Goal: Contribute content: Add original content to the website for others to see

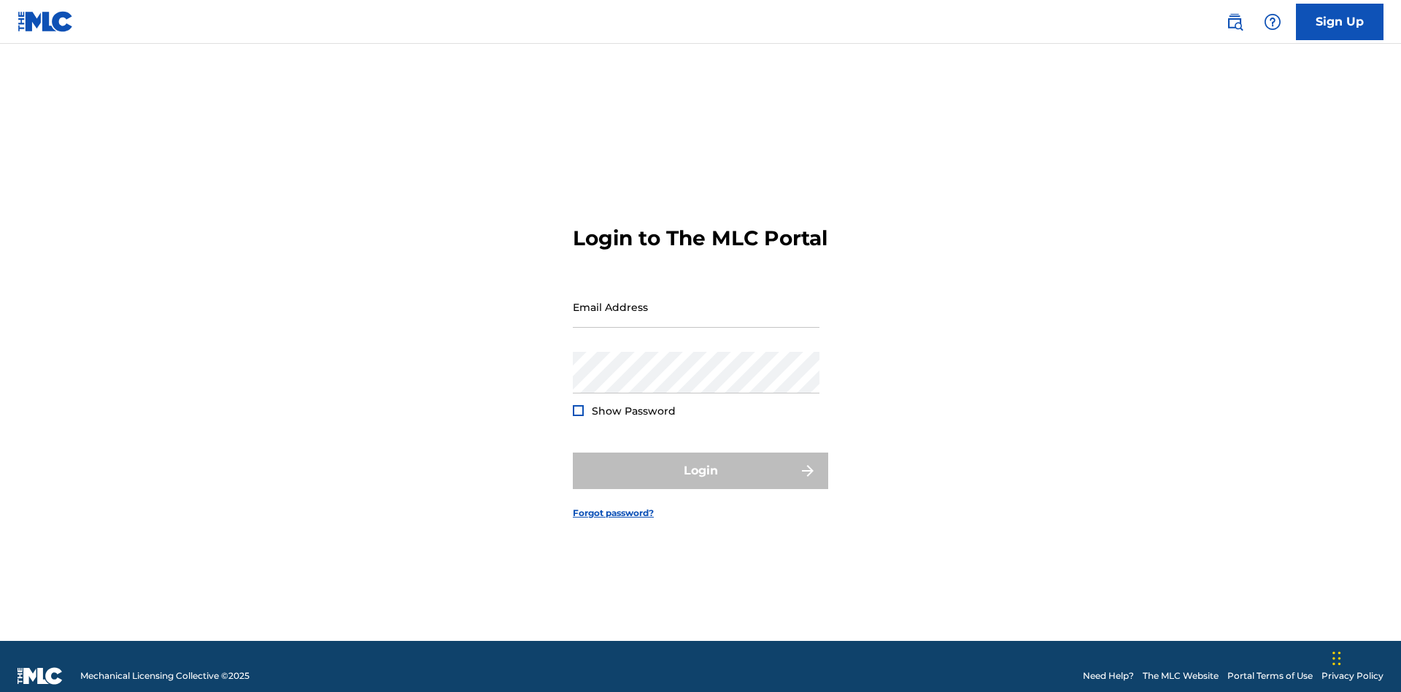
scroll to position [19, 0]
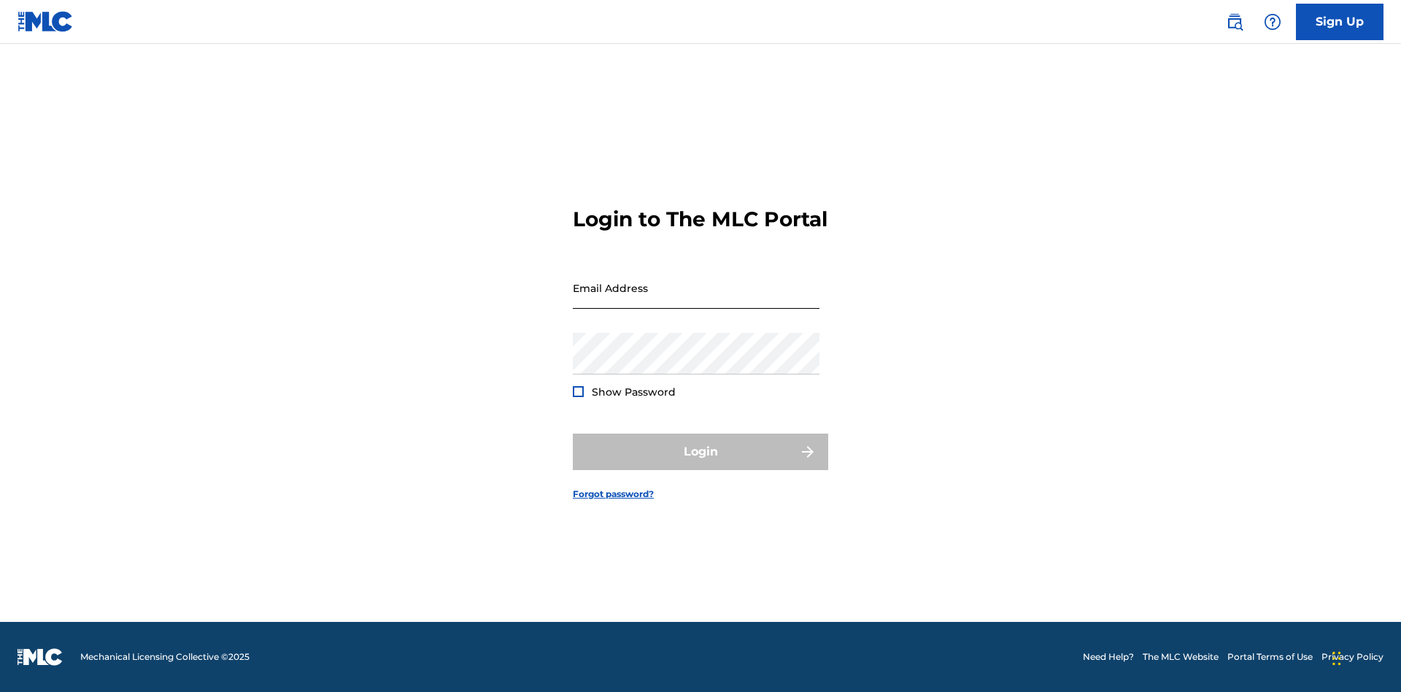
click at [696, 300] on input "Email Address" at bounding box center [696, 288] width 247 height 42
type input "[EMAIL_ADDRESS][DOMAIN_NAME]"
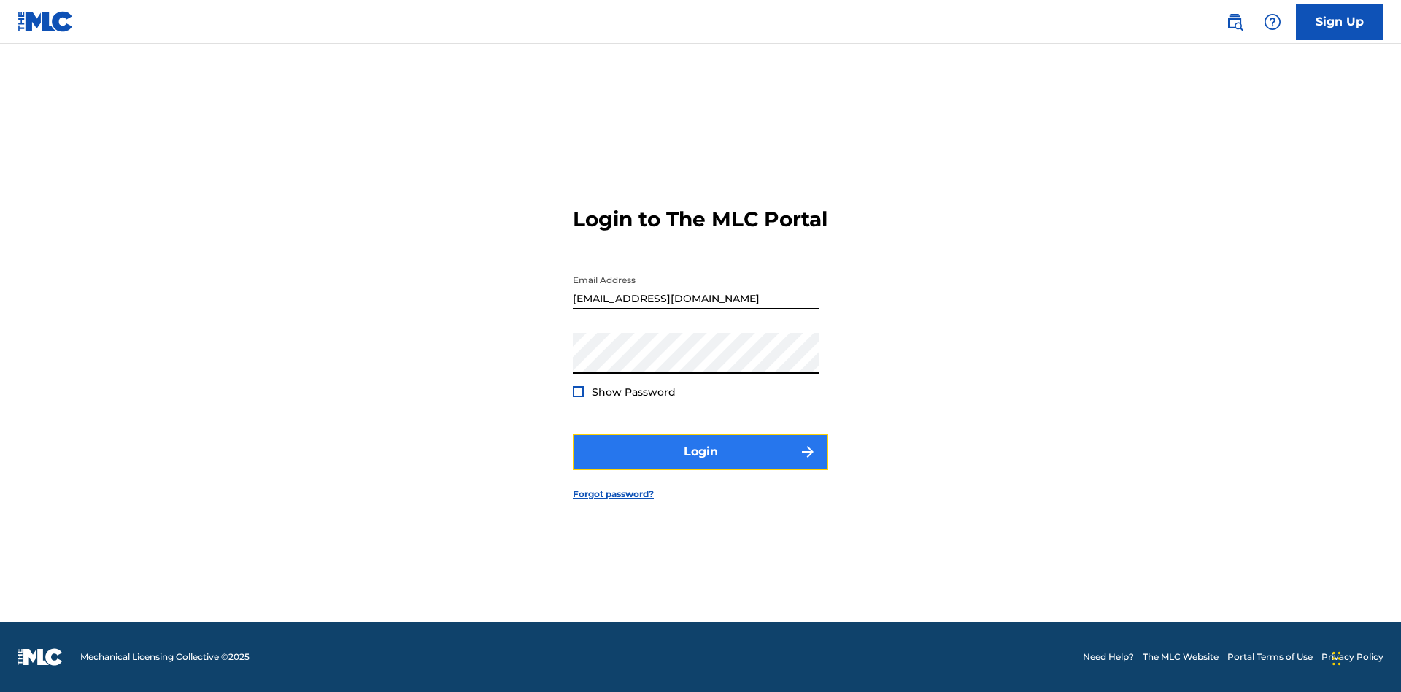
click at [701, 464] on button "Login" at bounding box center [700, 451] width 255 height 36
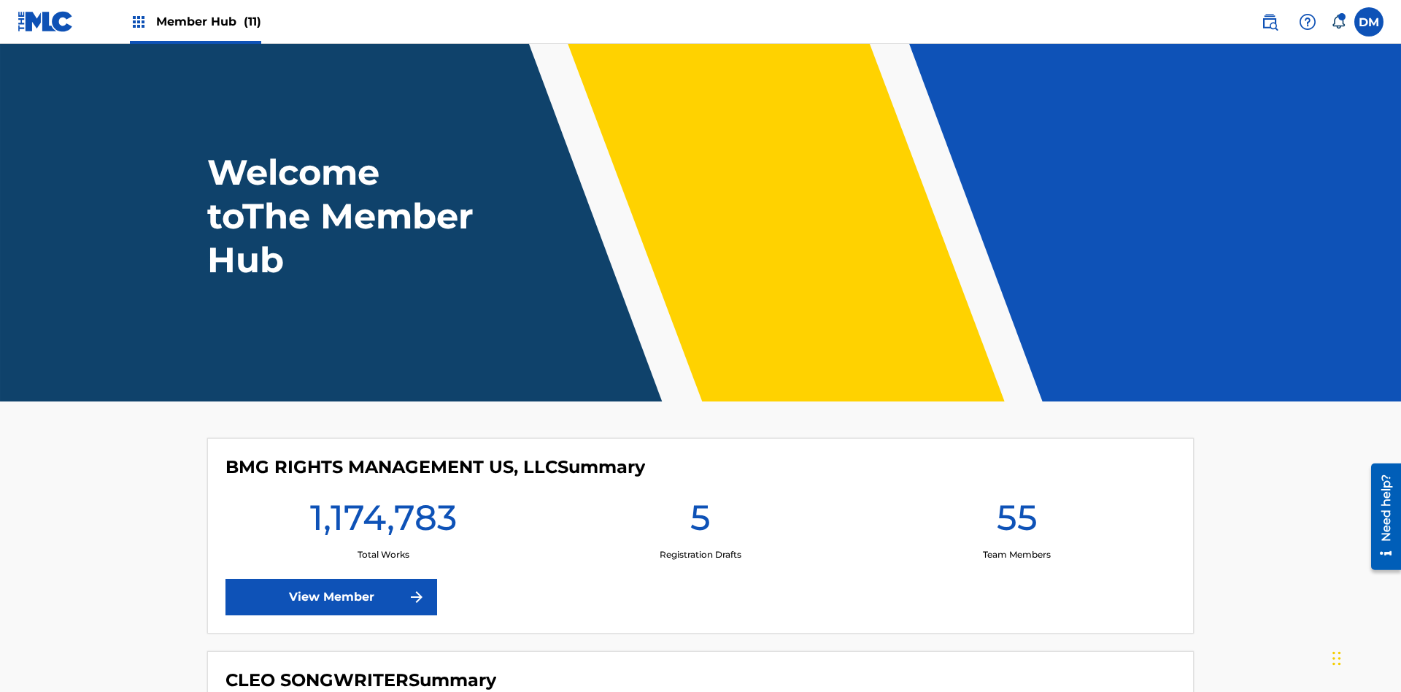
click at [208, 21] on span "Member Hub (11)" at bounding box center [208, 21] width 105 height 17
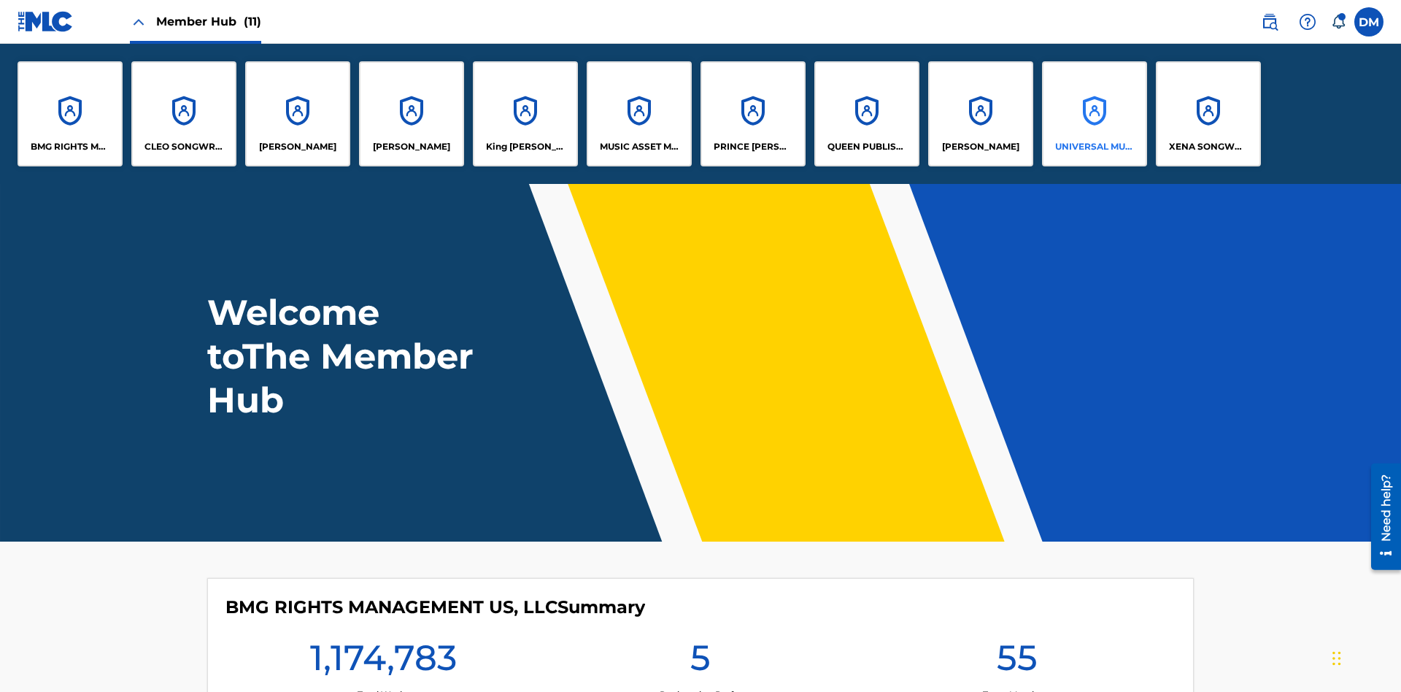
click at [1094, 147] on p "UNIVERSAL MUSIC PUB GROUP" at bounding box center [1095, 146] width 80 height 13
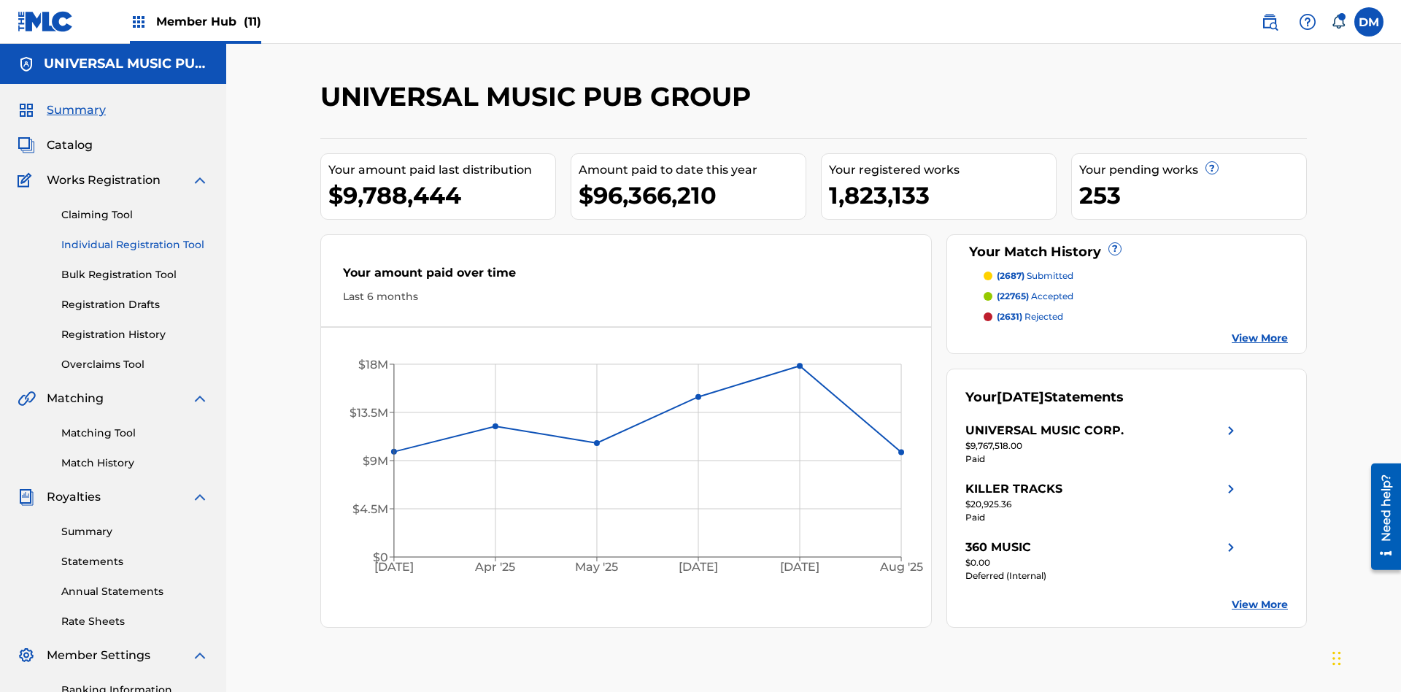
click at [135, 237] on link "Individual Registration Tool" at bounding box center [134, 244] width 147 height 15
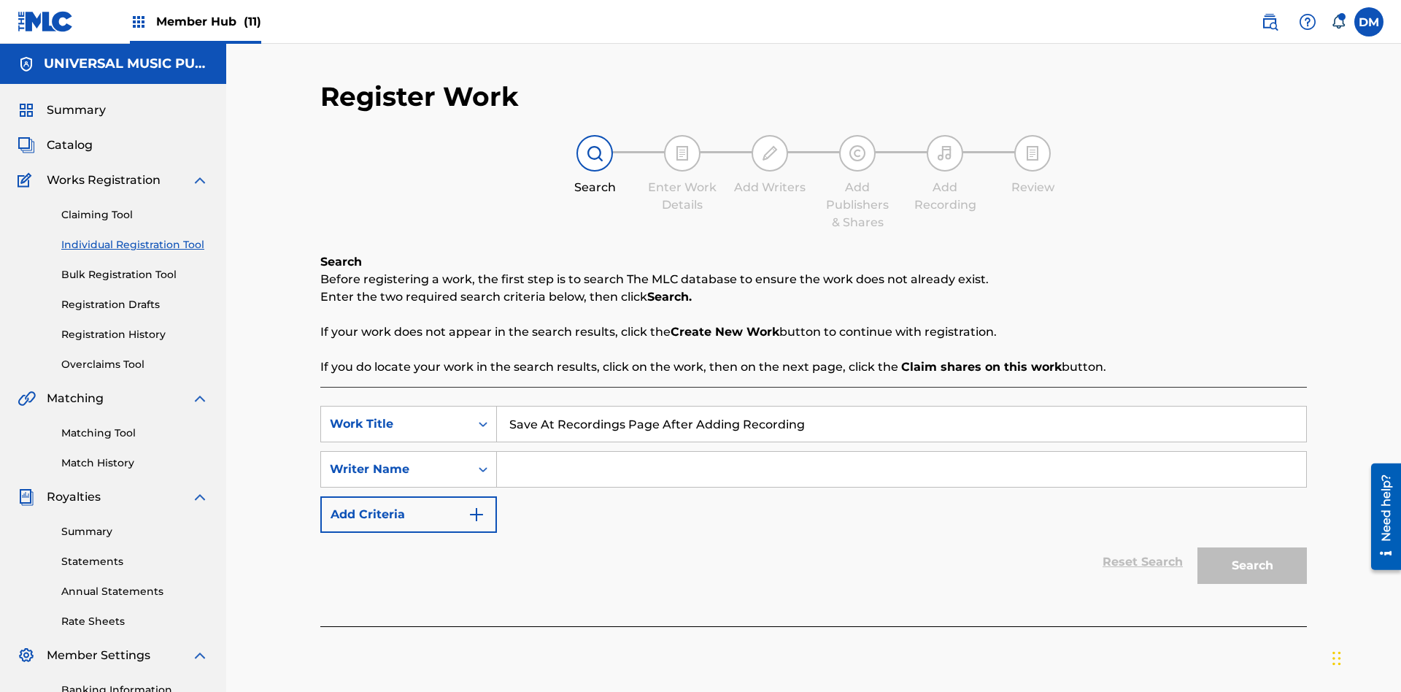
type input "Save At Recordings Page After Adding Recordings"
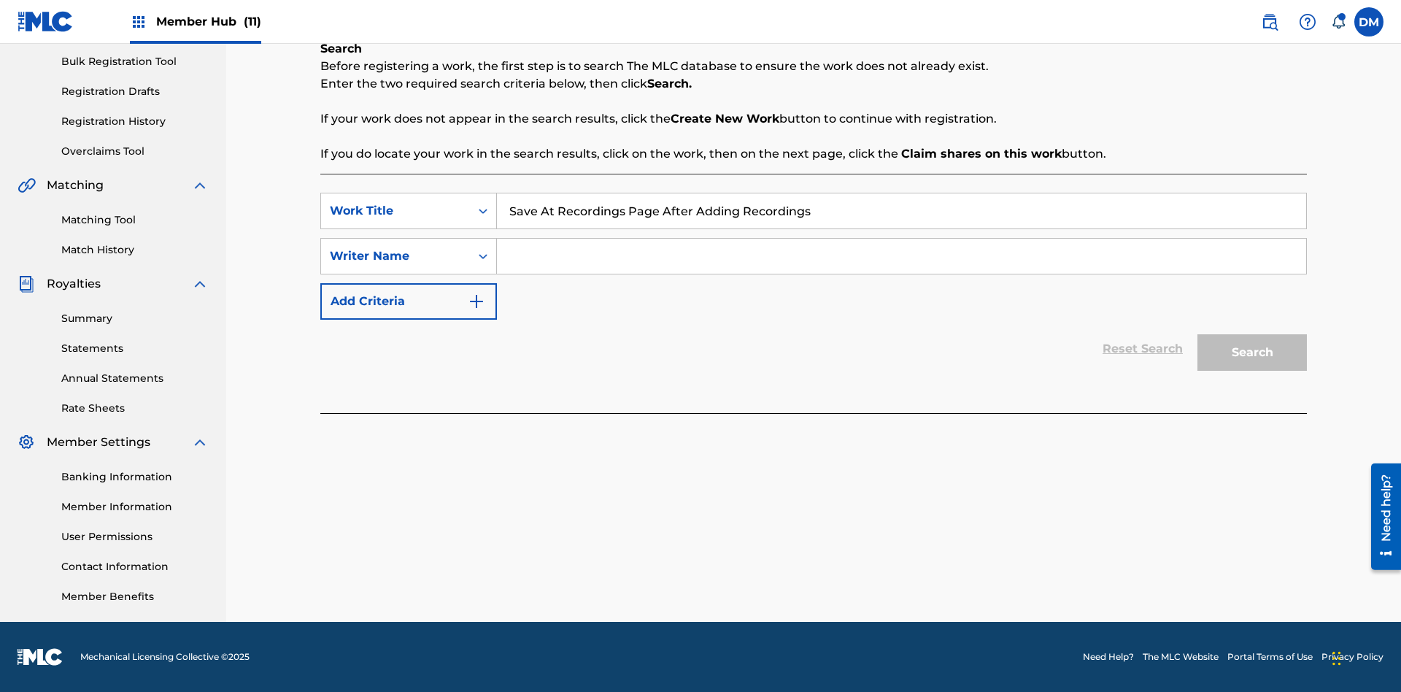
click at [901, 256] on input "Search Form" at bounding box center [901, 256] width 809 height 35
click at [1252, 352] on button "Search" at bounding box center [1252, 352] width 109 height 36
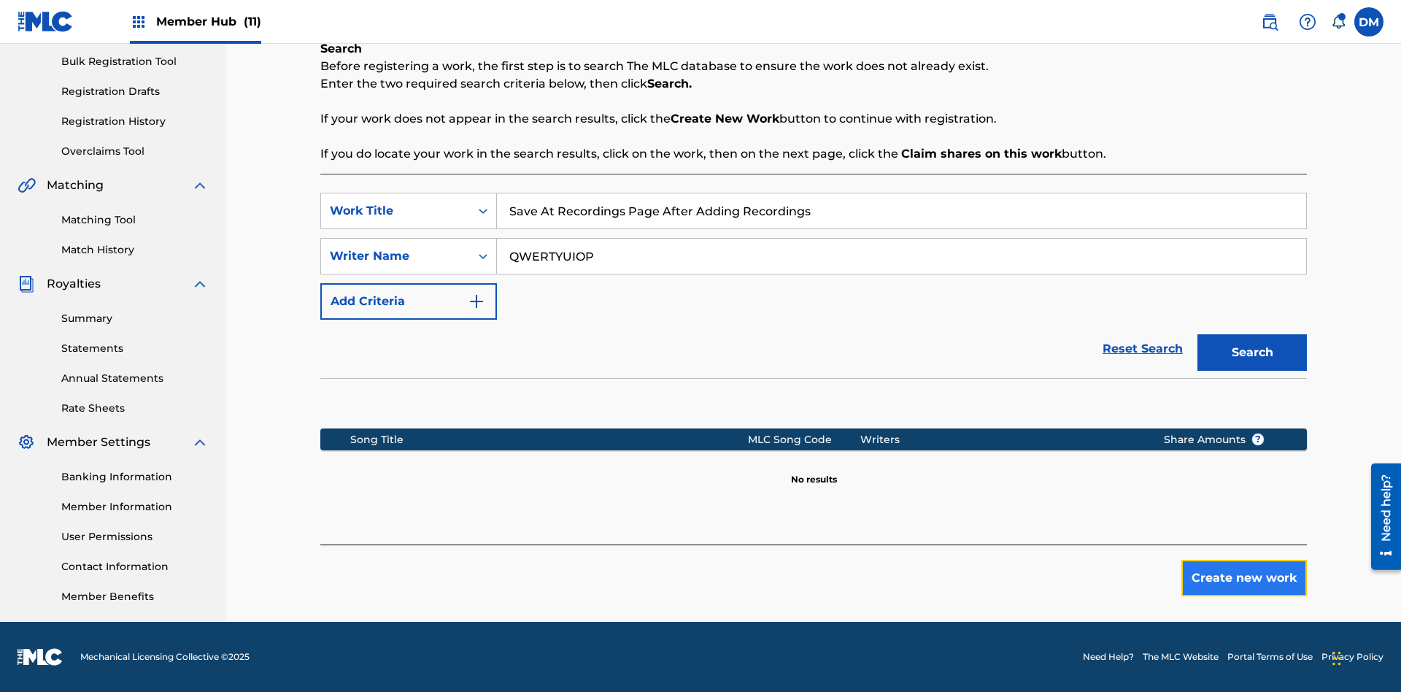
click at [1244, 578] on button "Create new work" at bounding box center [1245, 578] width 126 height 36
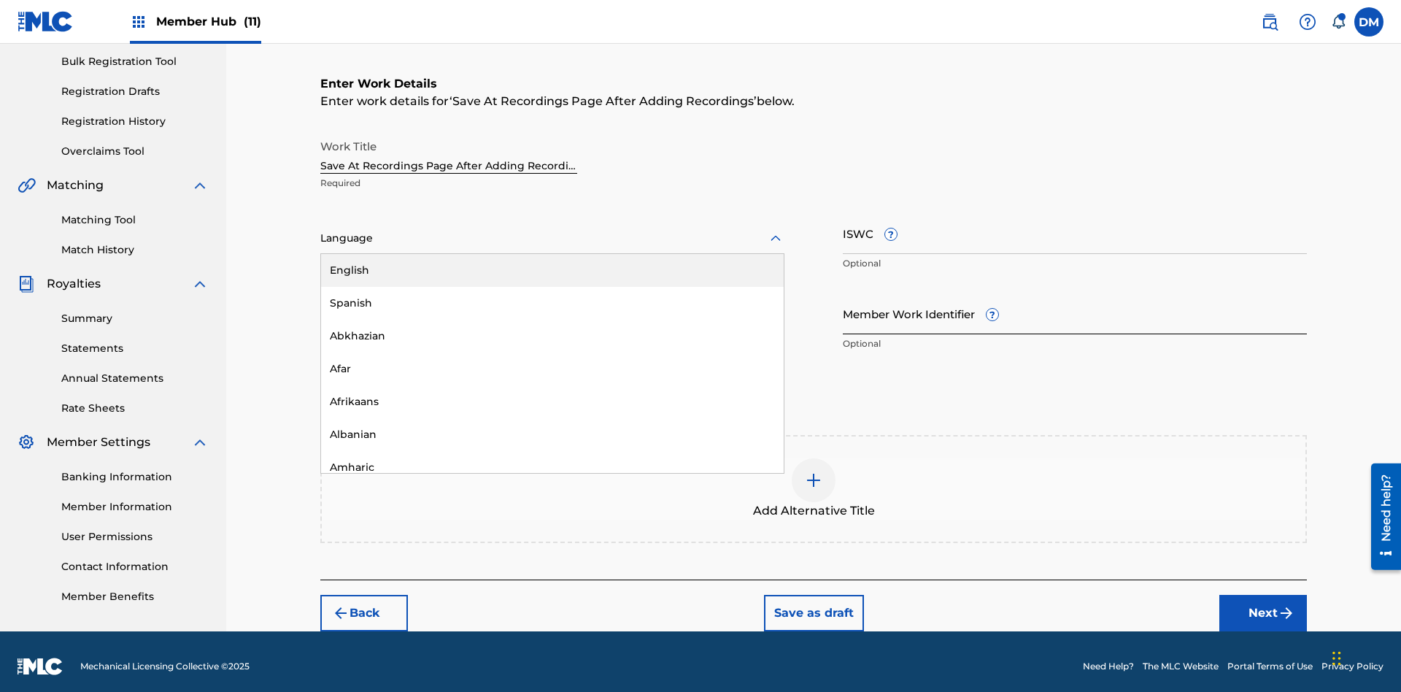
click at [552, 359] on div "Afar" at bounding box center [552, 368] width 463 height 33
click at [1075, 304] on input "Member Work Identifier ?" at bounding box center [1075, 314] width 464 height 42
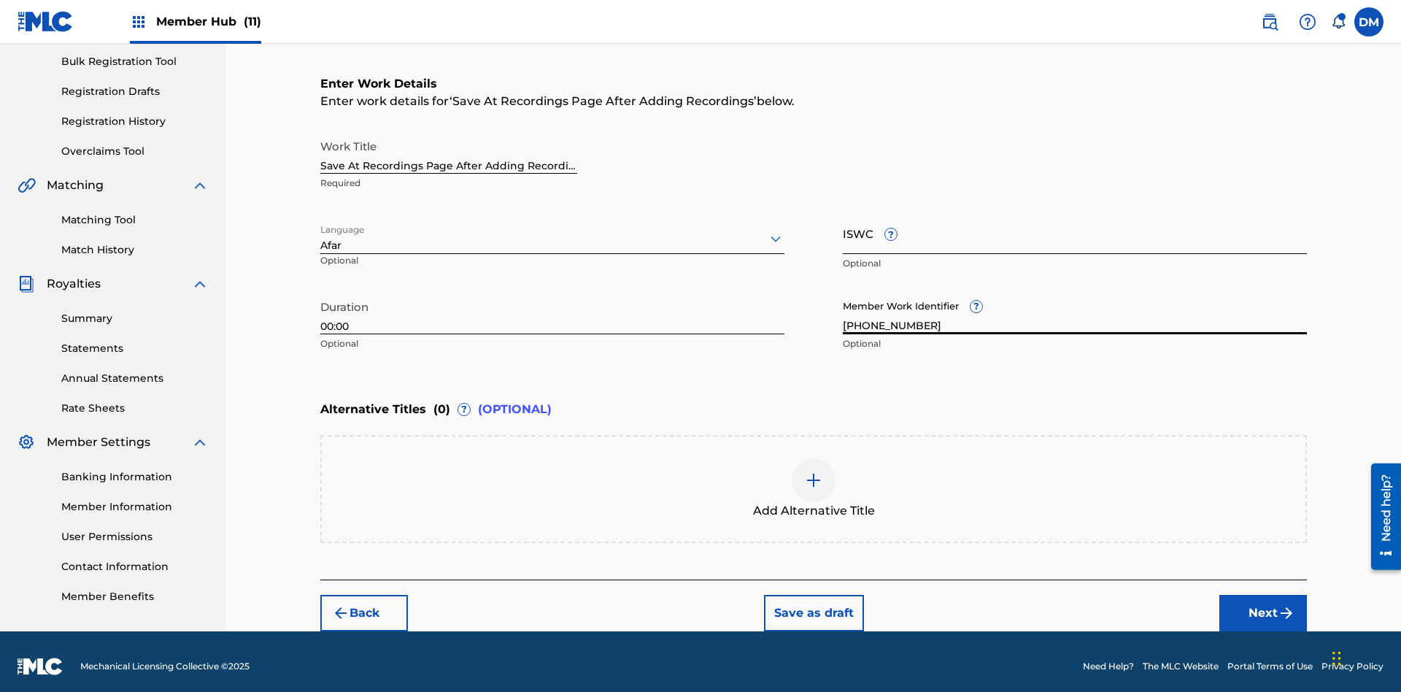
type input "2025.09.24.04"
click at [1075, 223] on input "ISWC ?" at bounding box center [1075, 233] width 464 height 42
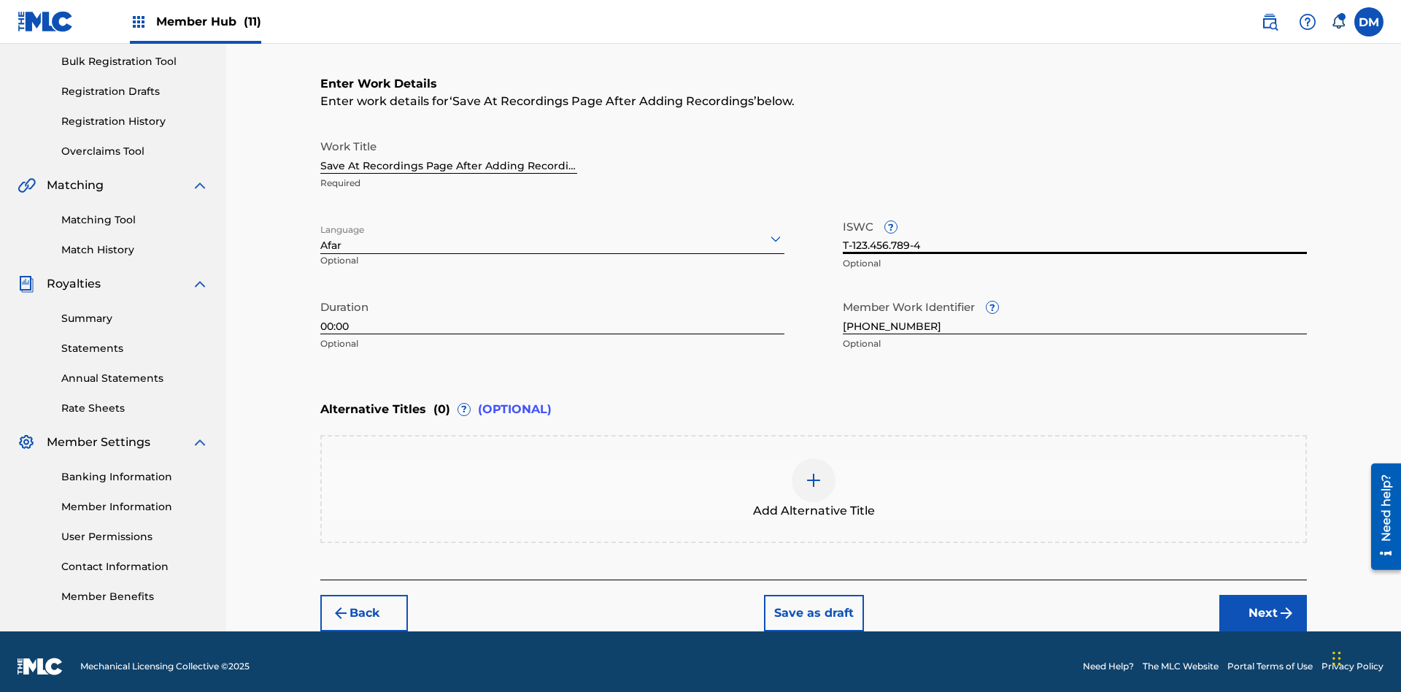
type input "T-123.456.789-4"
click at [814, 479] on img at bounding box center [814, 480] width 18 height 18
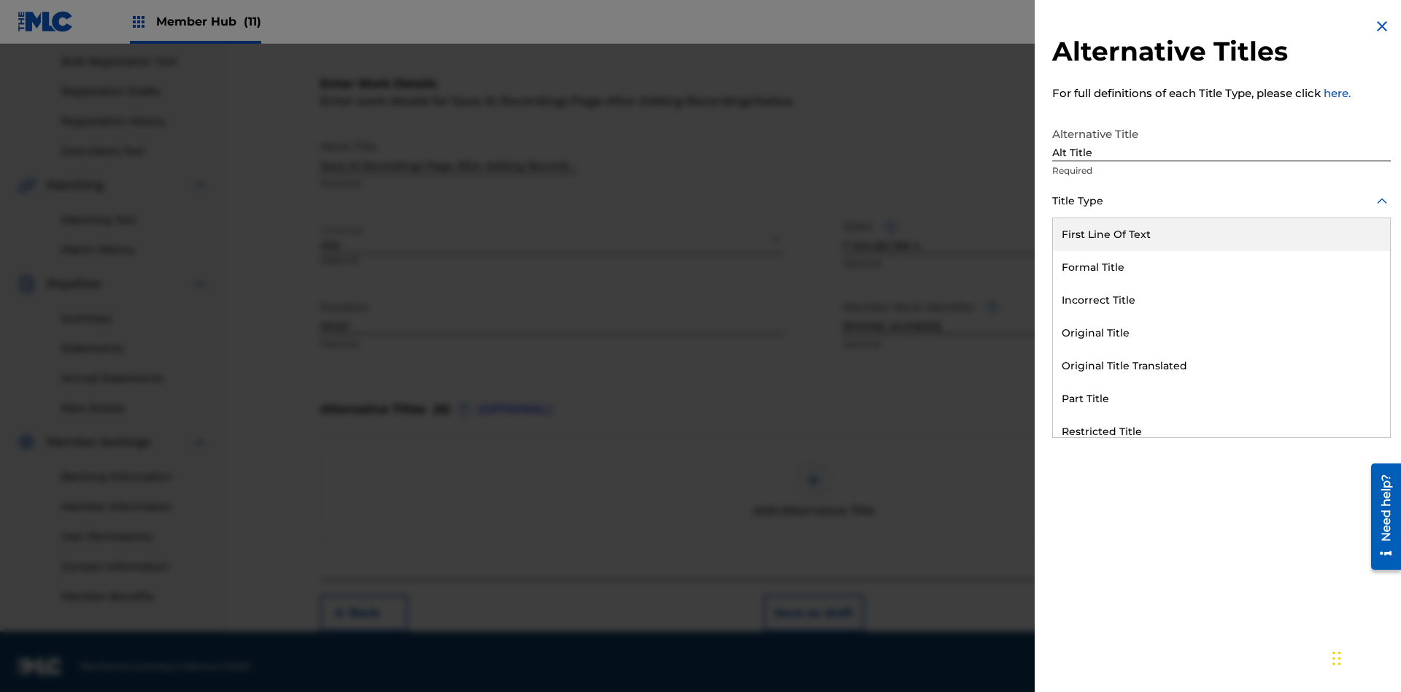
click at [1222, 333] on div "Original Title" at bounding box center [1221, 333] width 337 height 33
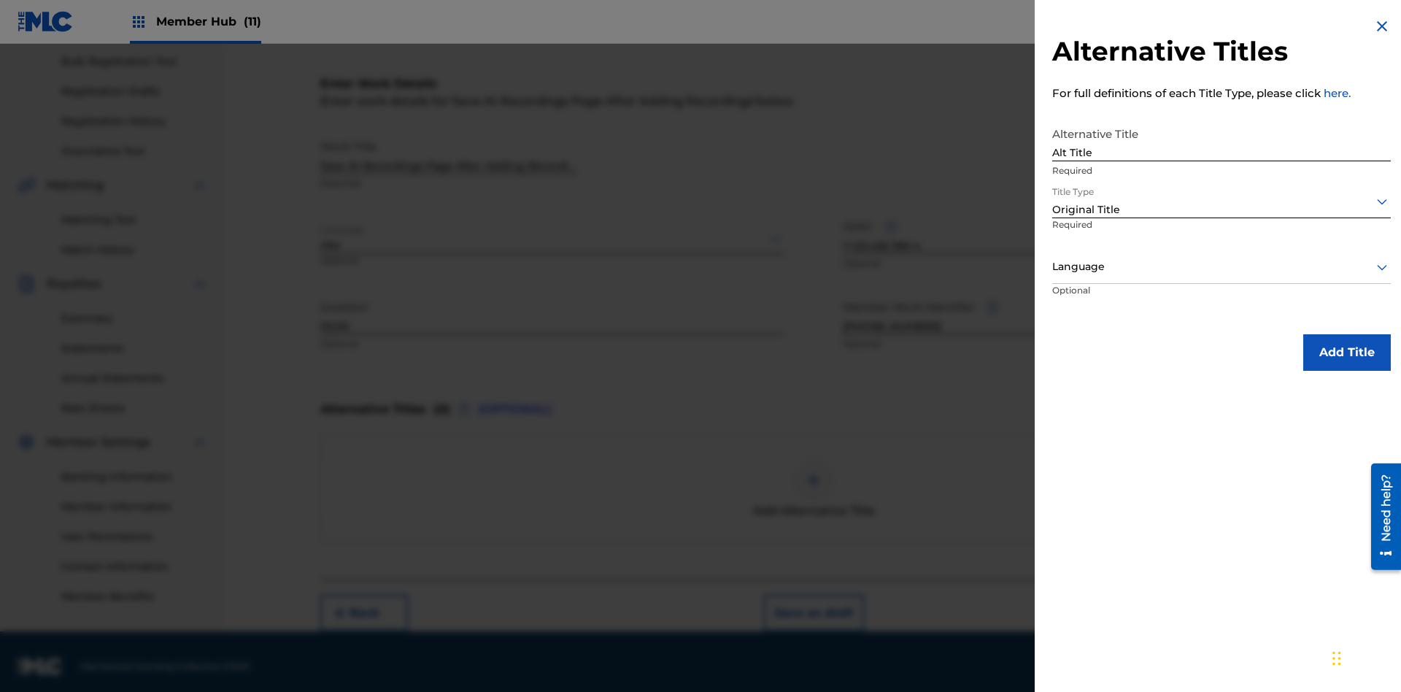
click at [1222, 266] on div at bounding box center [1221, 267] width 339 height 18
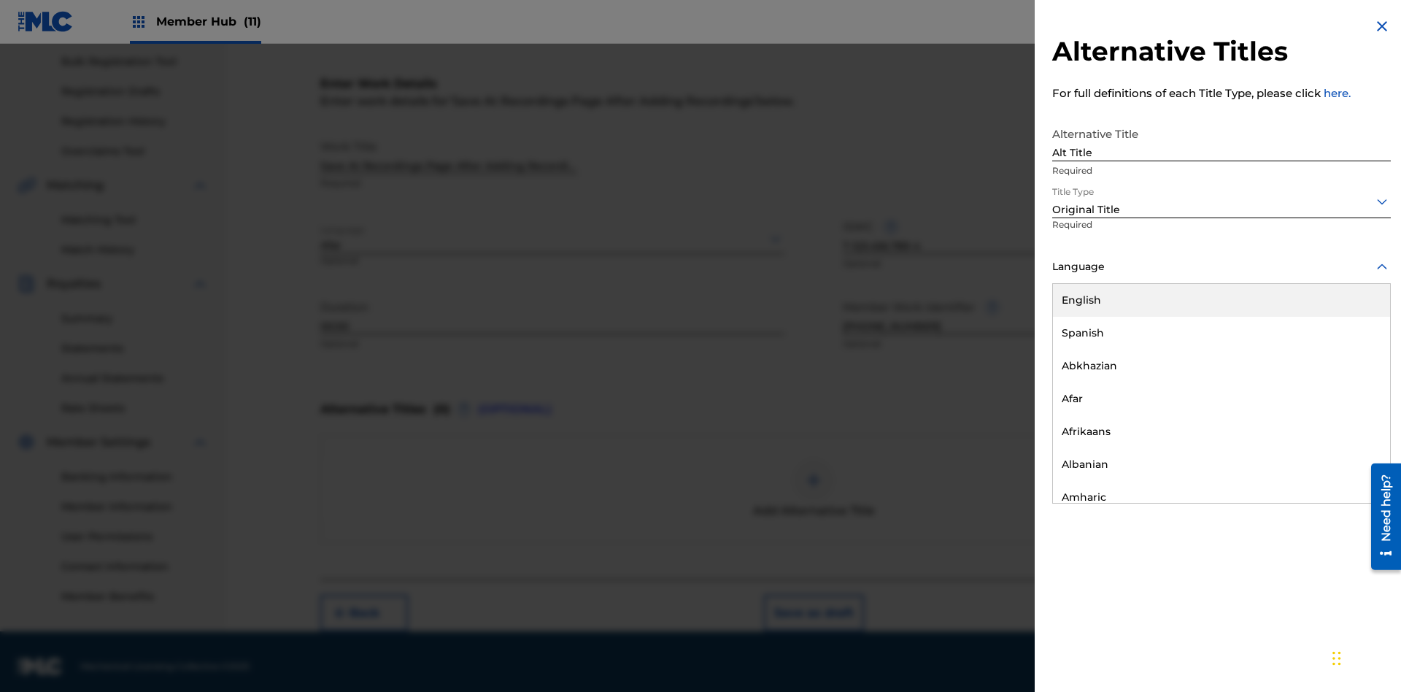
click at [1347, 352] on button "Add Title" at bounding box center [1347, 352] width 88 height 36
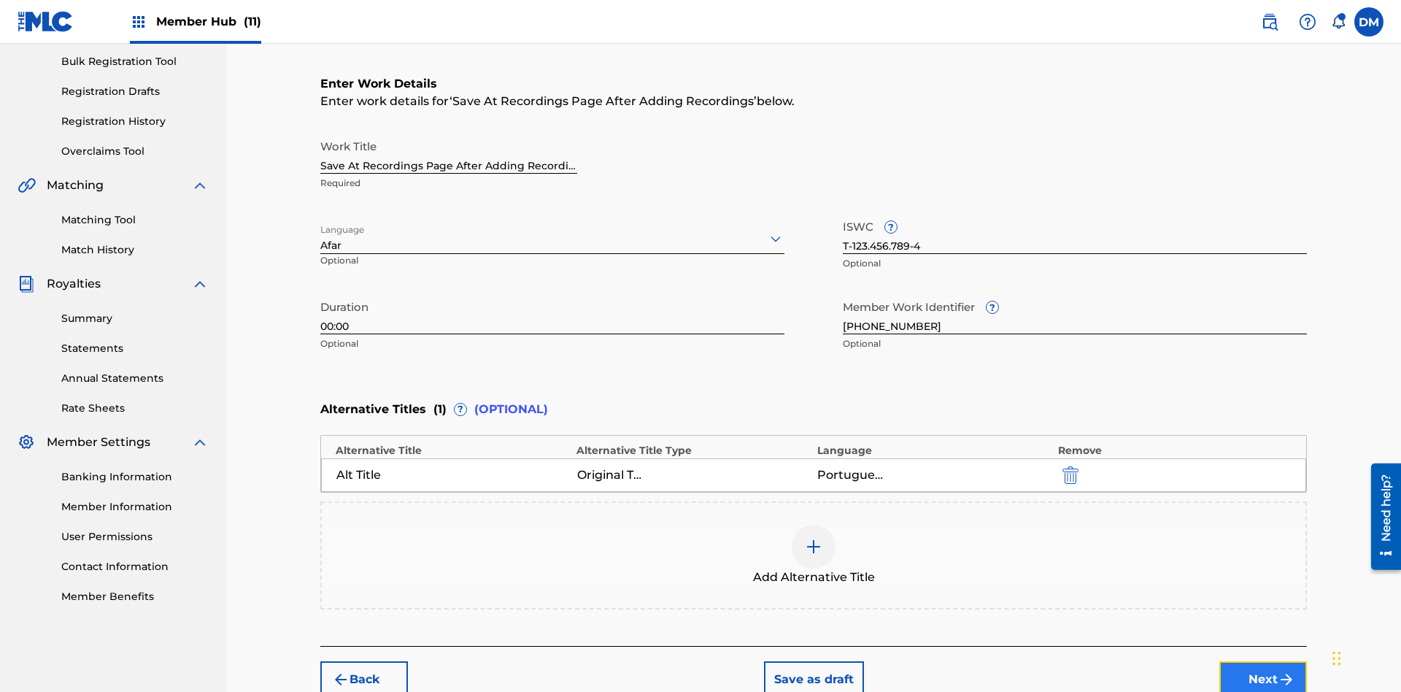
click at [1263, 661] on button "Next" at bounding box center [1263, 679] width 88 height 36
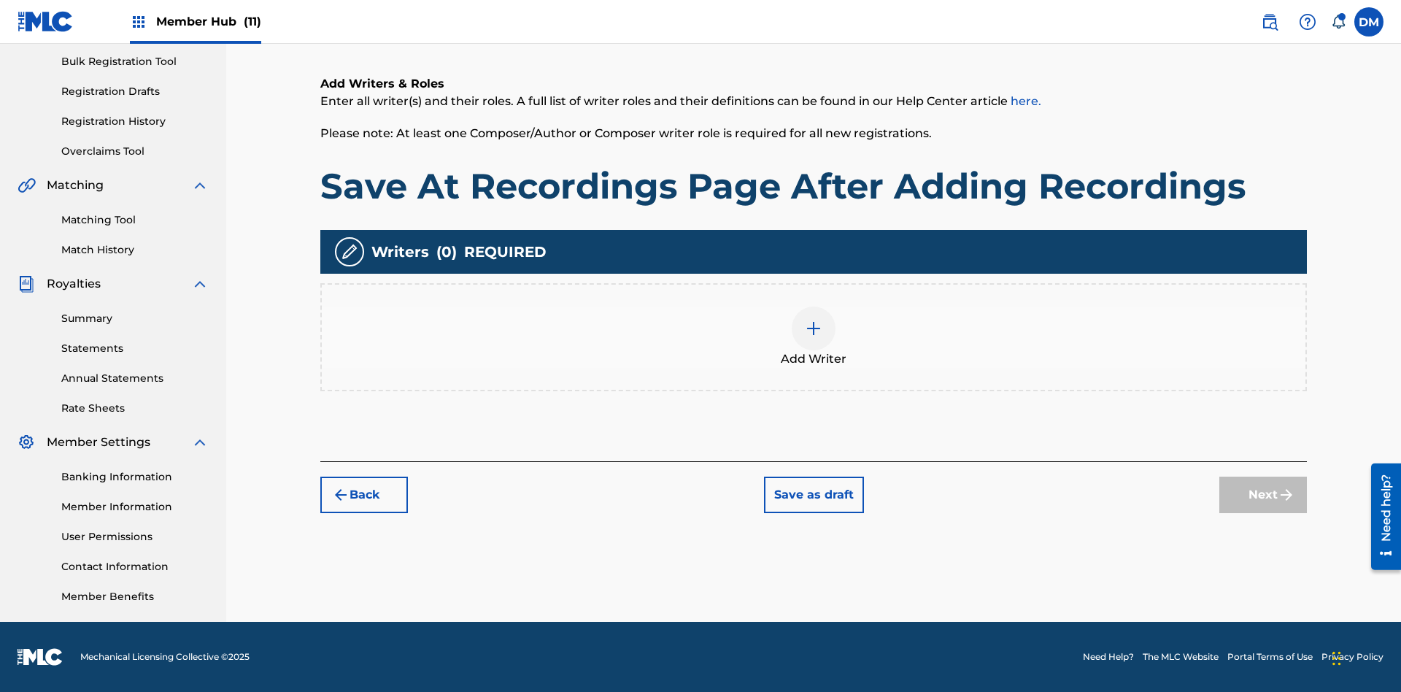
click at [814, 336] on img at bounding box center [814, 329] width 18 height 18
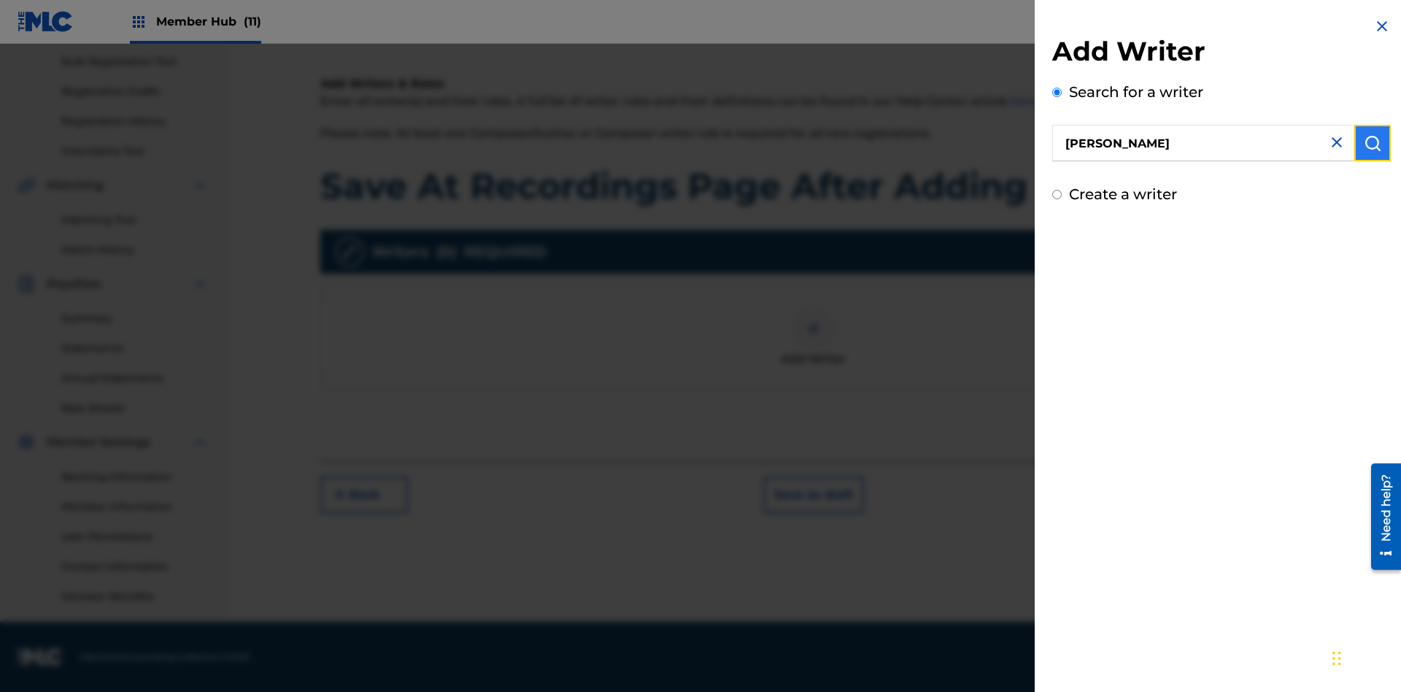
click at [1373, 143] on img "submit" at bounding box center [1373, 143] width 18 height 18
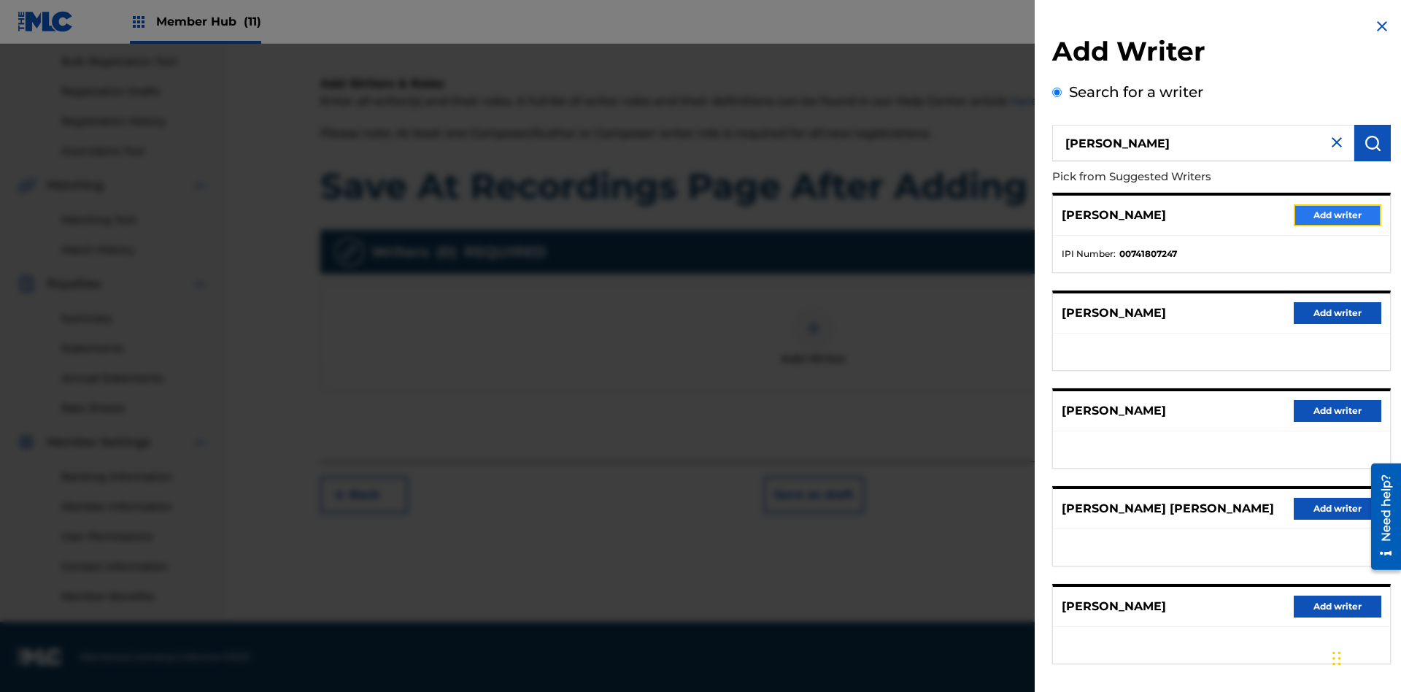
click at [1338, 215] on button "Add writer" at bounding box center [1338, 215] width 88 height 22
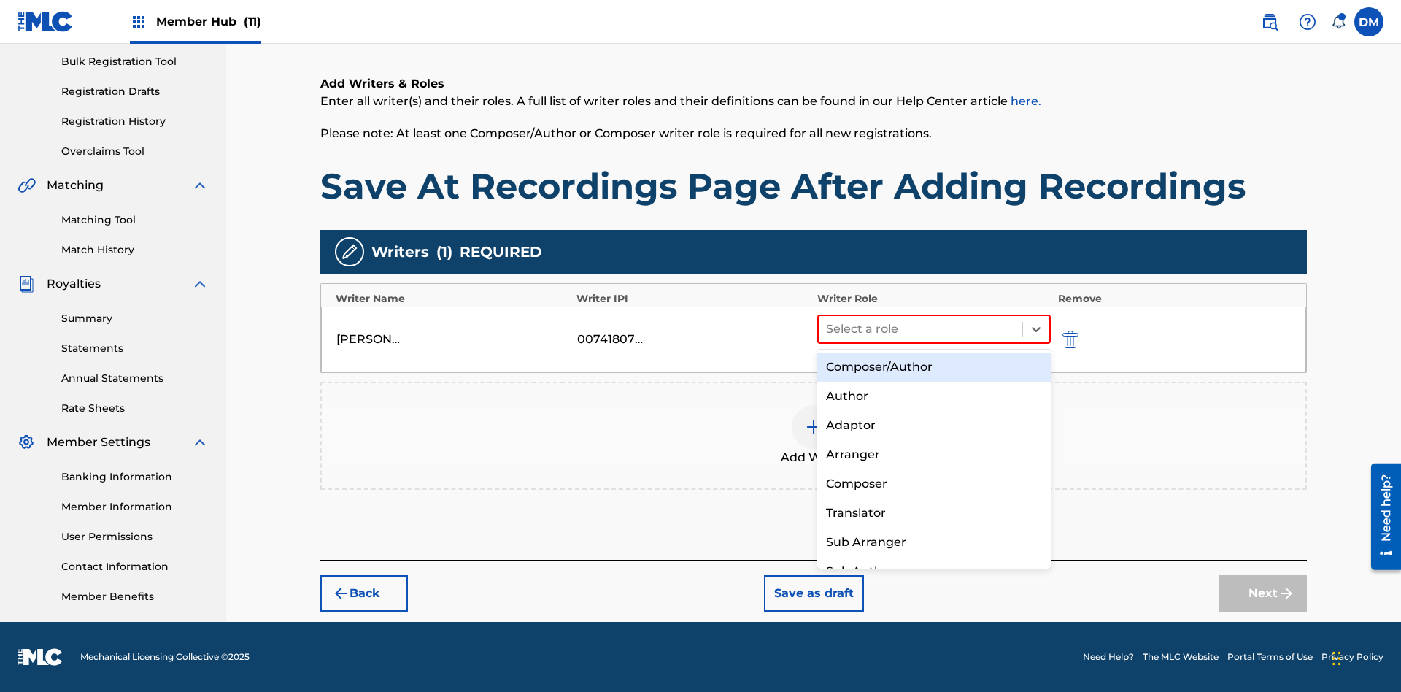
click at [933, 483] on div "Composer" at bounding box center [934, 483] width 234 height 29
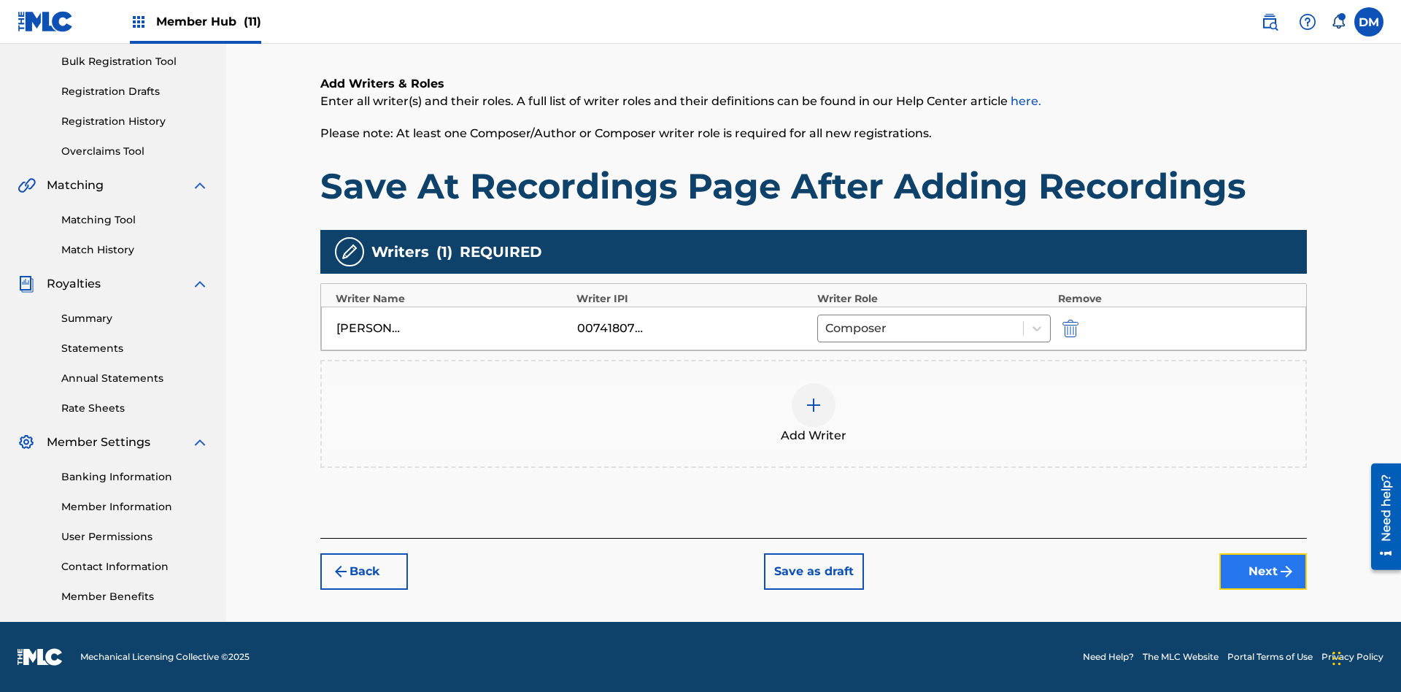
click at [1263, 573] on button "Next" at bounding box center [1263, 571] width 88 height 36
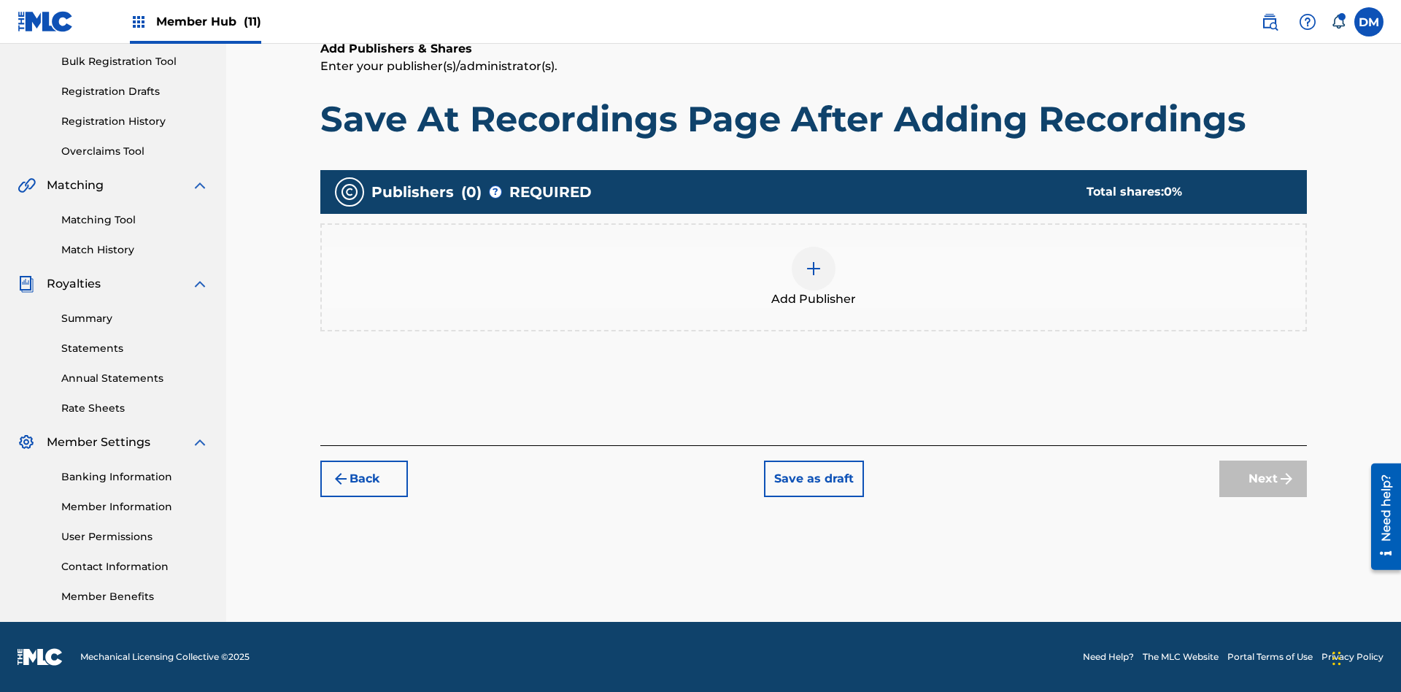
click at [814, 268] on img at bounding box center [814, 269] width 18 height 18
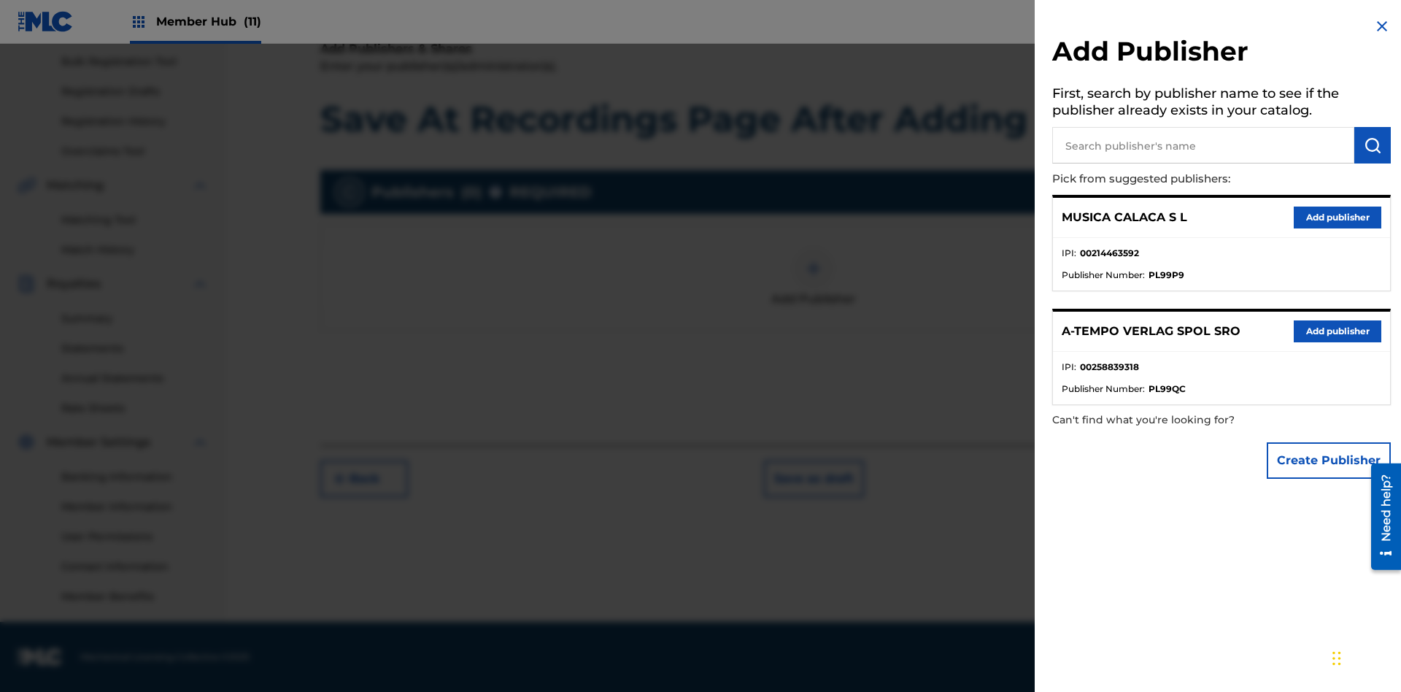
click at [1203, 145] on input "text" at bounding box center [1203, 145] width 302 height 36
type input "Test2025.09.24.04.34.08"
click at [1373, 145] on img "submit" at bounding box center [1373, 145] width 18 height 18
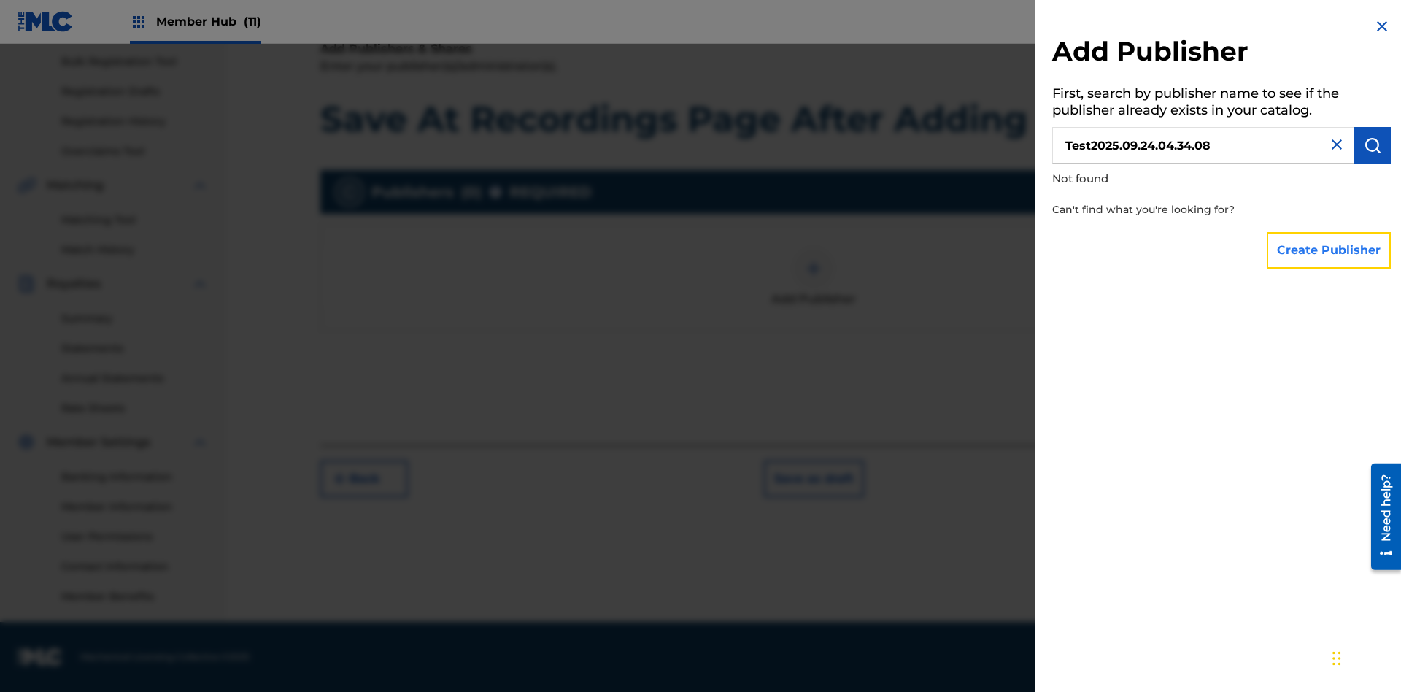
click at [1330, 250] on button "Create Publisher" at bounding box center [1329, 250] width 124 height 36
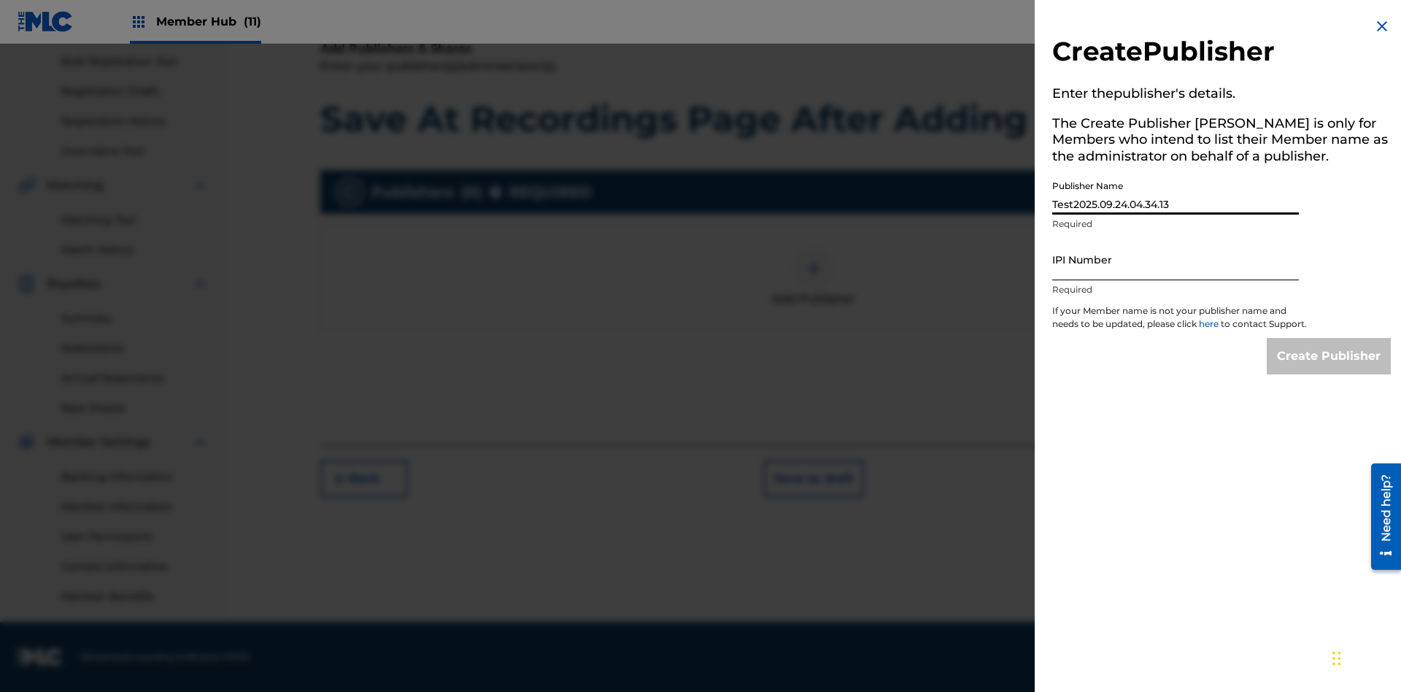
click at [1176, 259] on input "IPI Number" at bounding box center [1175, 260] width 247 height 42
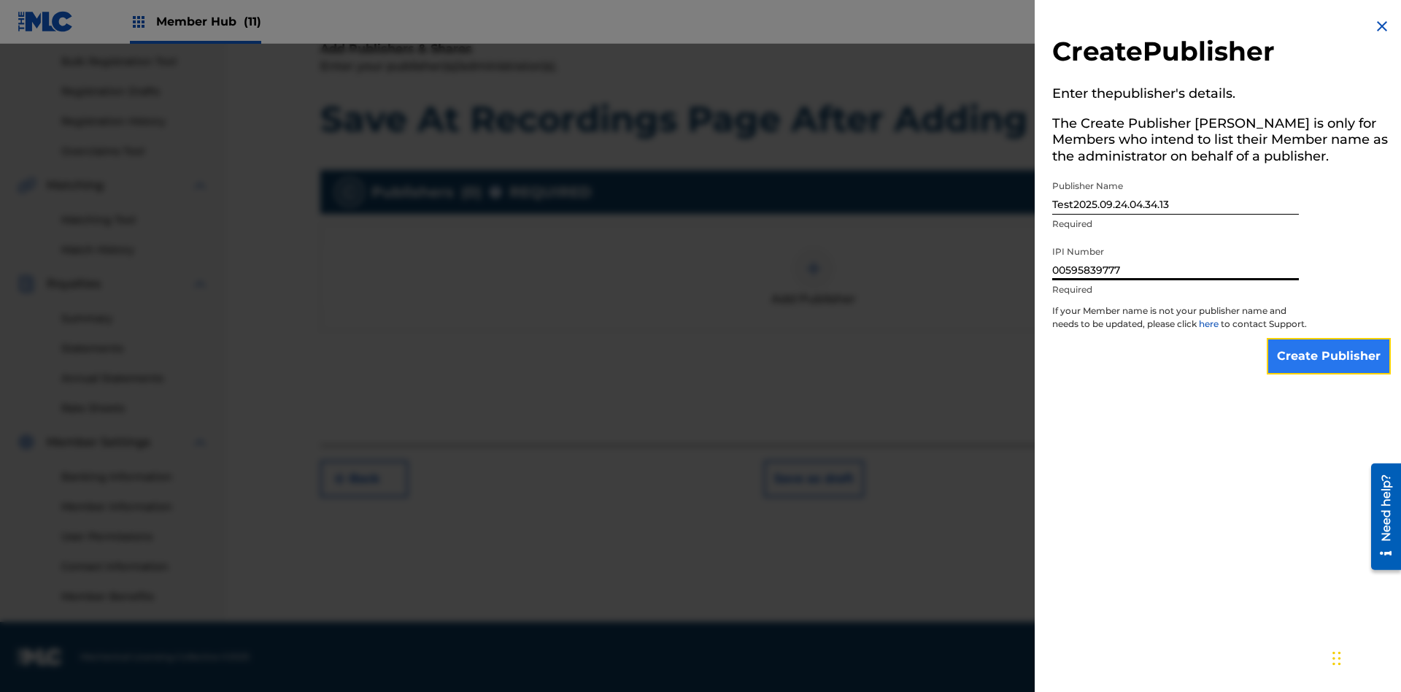
click at [1330, 369] on input "Create Publisher" at bounding box center [1329, 356] width 124 height 36
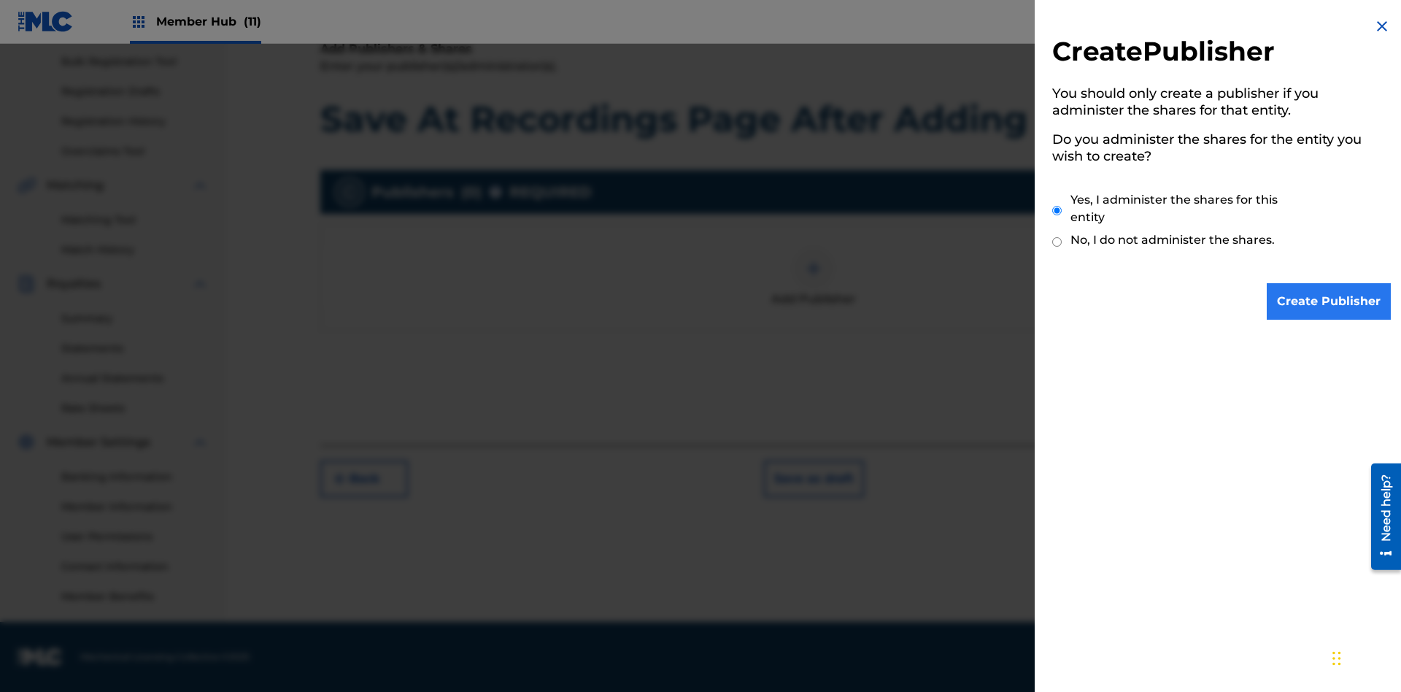
click at [1057, 210] on input "Yes, I administer the shares for this entity" at bounding box center [1056, 210] width 9 height 31
click at [1330, 301] on input "Create Publisher" at bounding box center [1329, 301] width 124 height 36
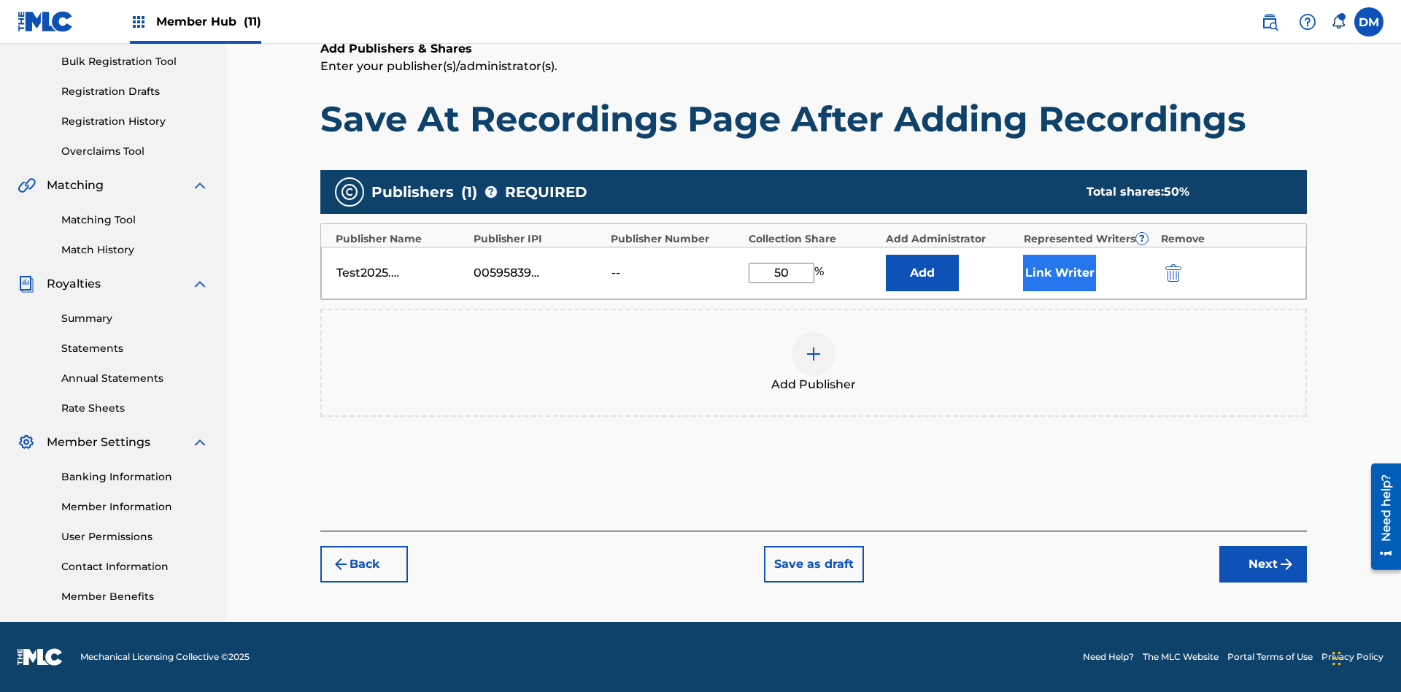
type input "50"
click at [1060, 272] on button "Link Writer" at bounding box center [1059, 273] width 73 height 36
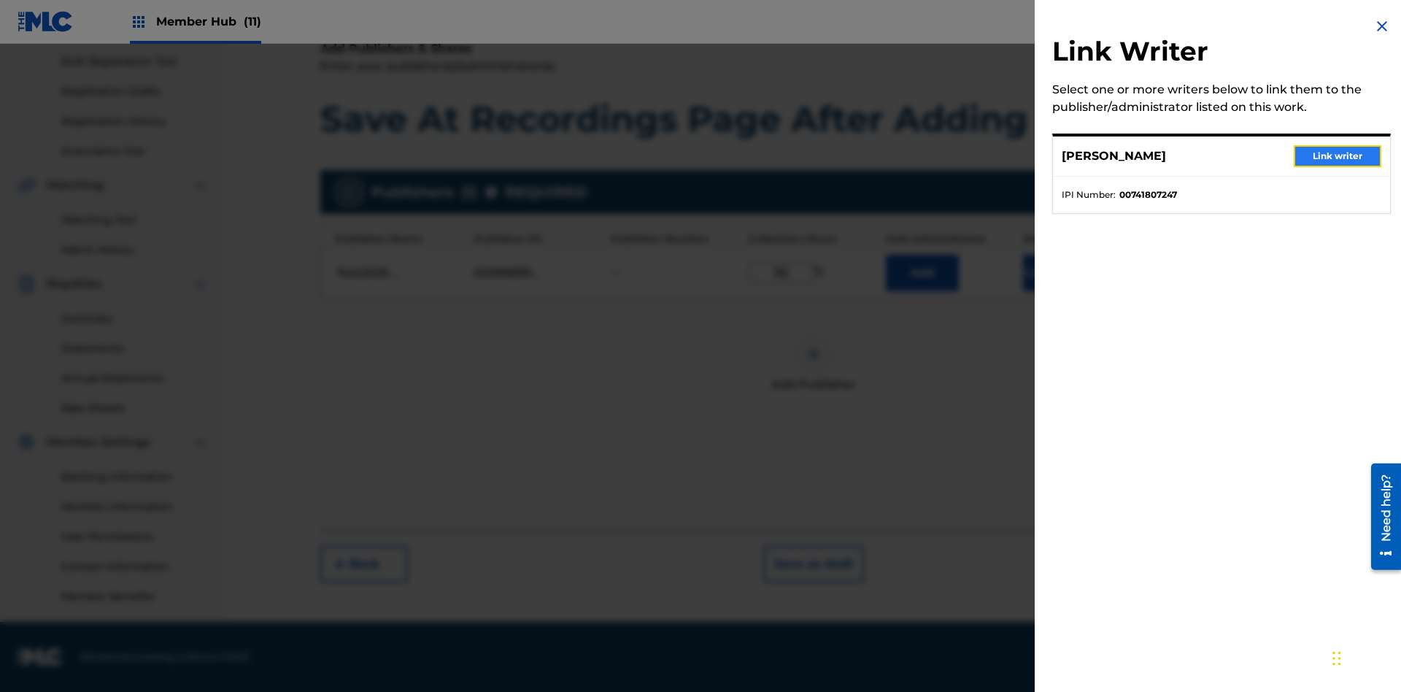
click at [1338, 156] on button "Link writer" at bounding box center [1338, 156] width 88 height 22
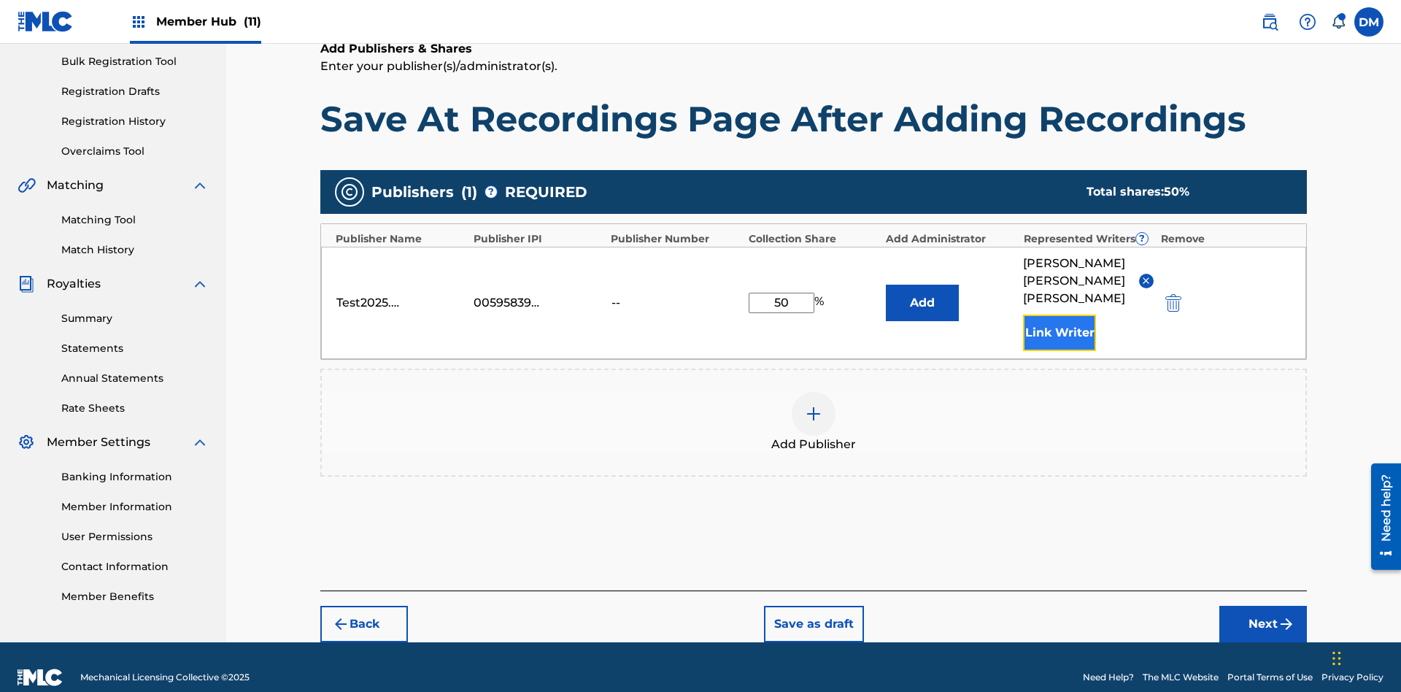
click at [1060, 315] on button "Link Writer" at bounding box center [1059, 333] width 73 height 36
click at [922, 290] on button "Add" at bounding box center [922, 303] width 73 height 36
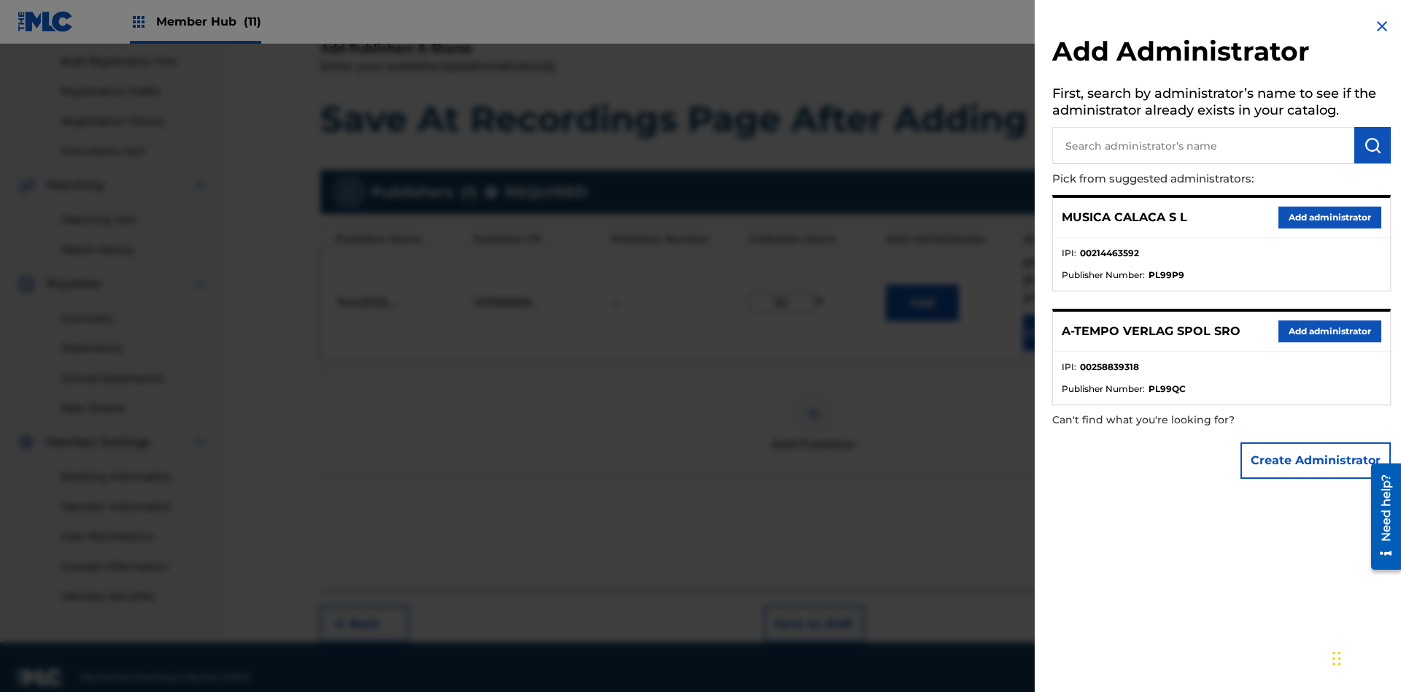
click at [1203, 145] on input "text" at bounding box center [1203, 145] width 302 height 36
click at [1373, 145] on img "submit" at bounding box center [1373, 145] width 18 height 18
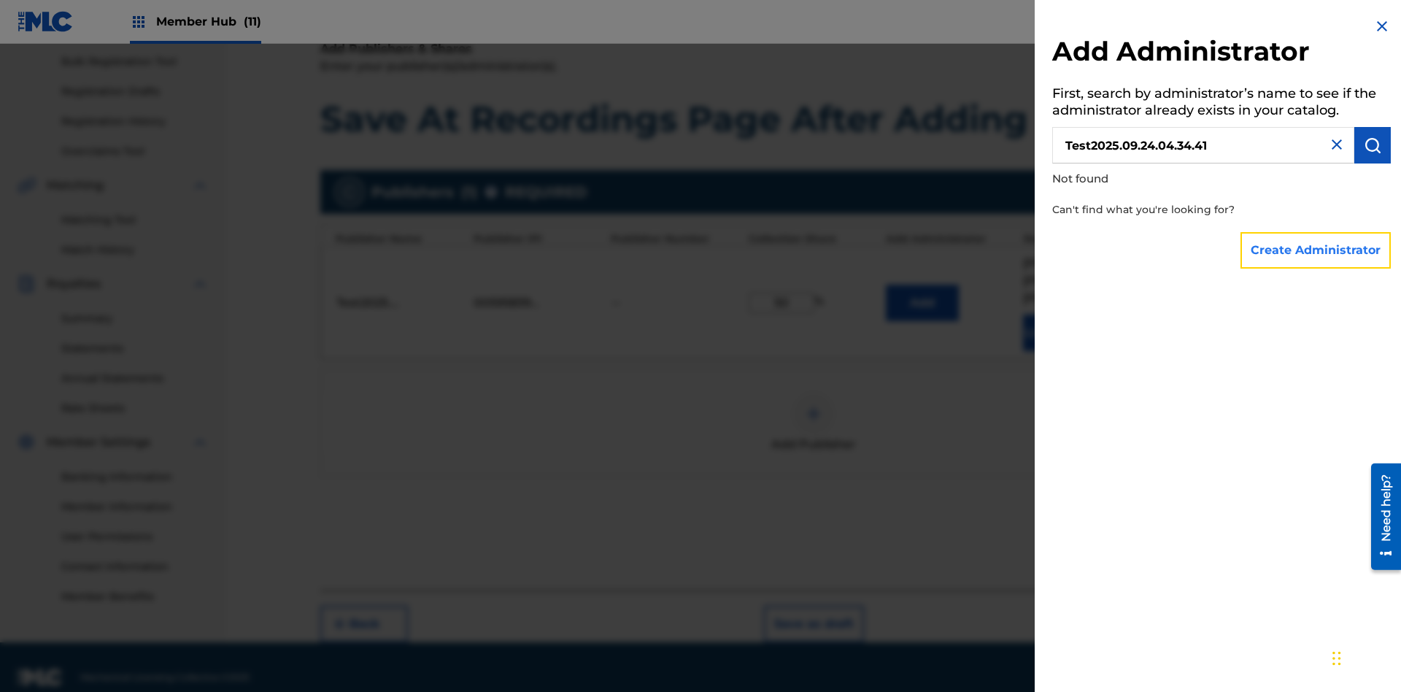
click at [1317, 250] on button "Create Administrator" at bounding box center [1316, 250] width 150 height 36
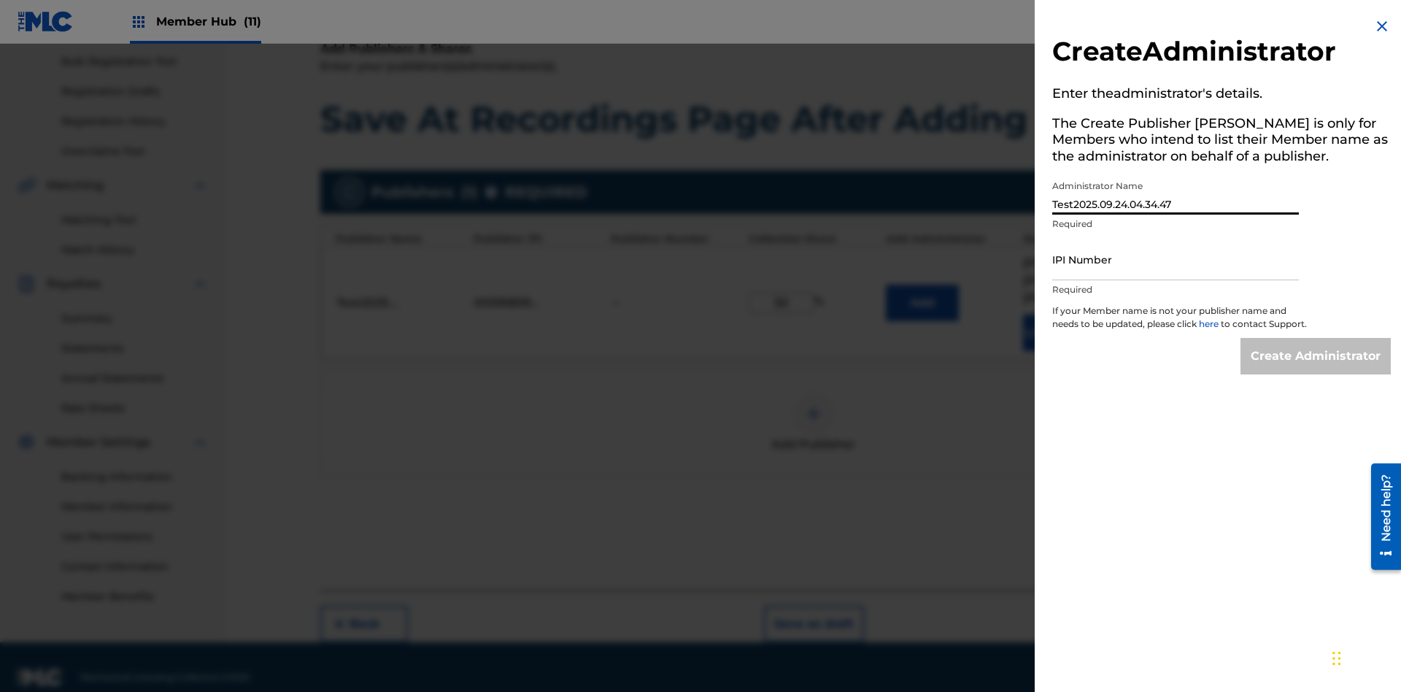
click at [1176, 259] on input "IPI Number" at bounding box center [1175, 260] width 247 height 42
click at [1317, 369] on input "Create Administrator" at bounding box center [1316, 356] width 150 height 36
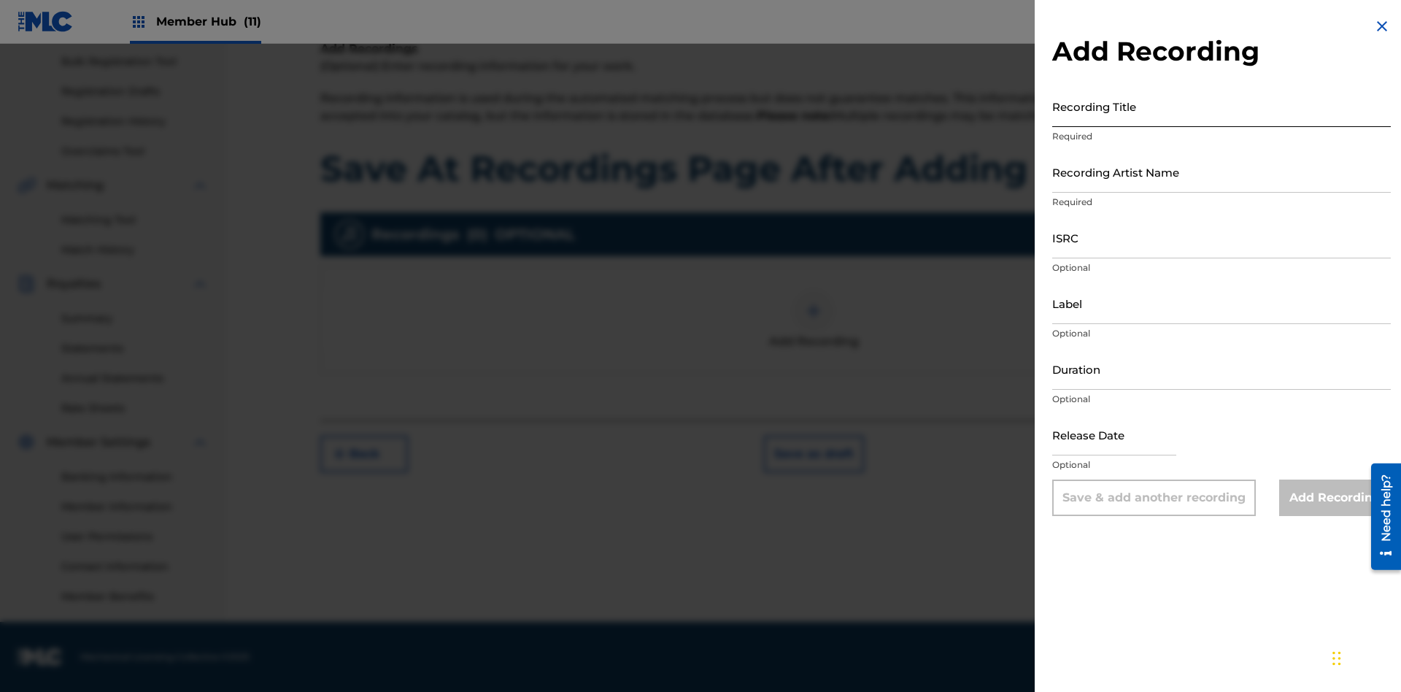
click at [1222, 106] on input "Recording Title" at bounding box center [1221, 106] width 339 height 42
type input "Best Song Ever"
click at [1222, 172] on input "Recording Artist Name" at bounding box center [1221, 172] width 339 height 42
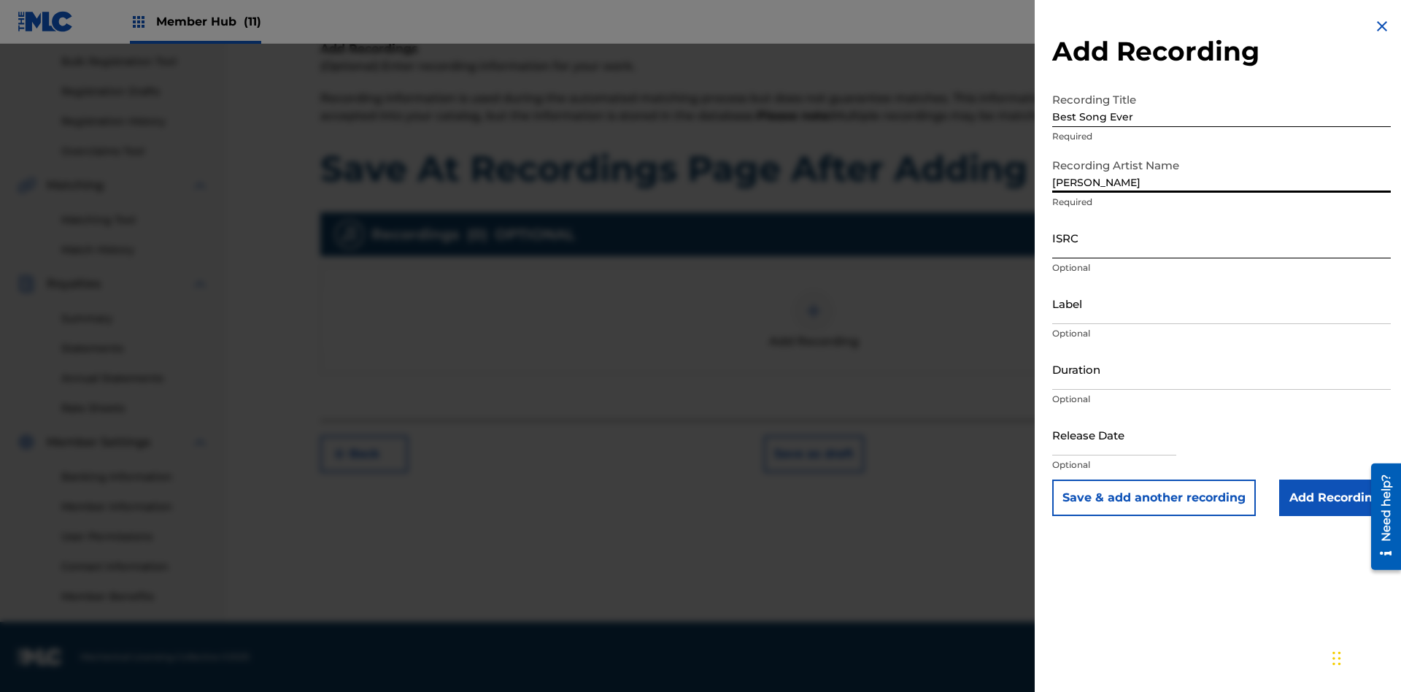
type input "Joe Lewis"
click at [1222, 237] on input "ISRC" at bounding box center [1221, 238] width 339 height 42
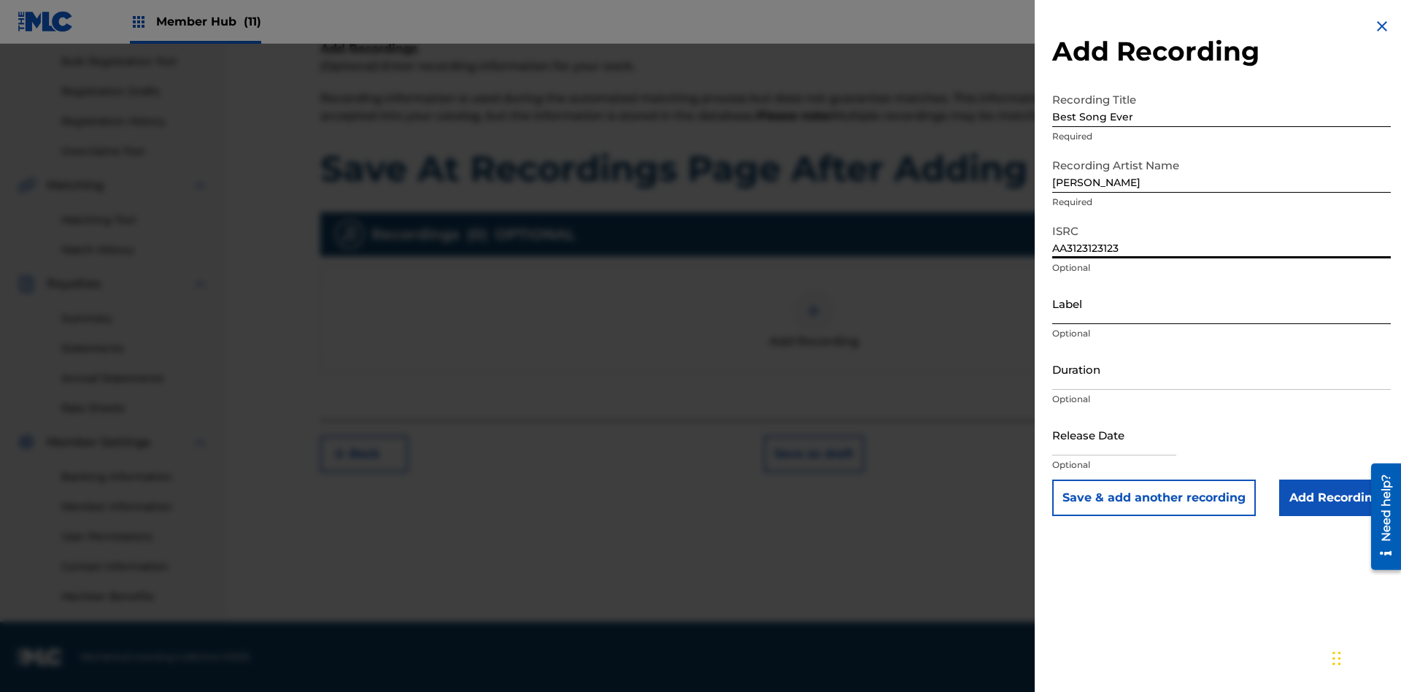
type input "AA3123123123"
click at [1222, 303] on input "Label" at bounding box center [1221, 303] width 339 height 42
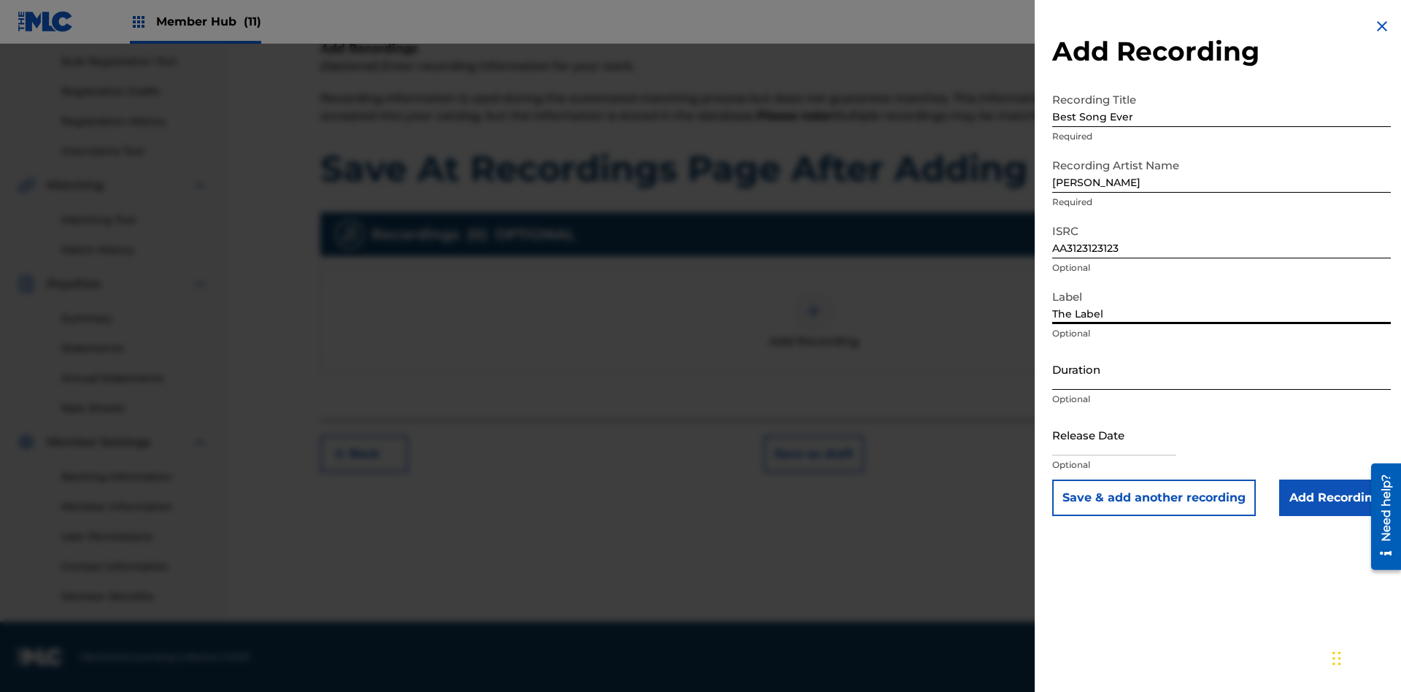
type input "The Label"
click at [1222, 369] on input "Duration" at bounding box center [1221, 369] width 339 height 42
type input "1"
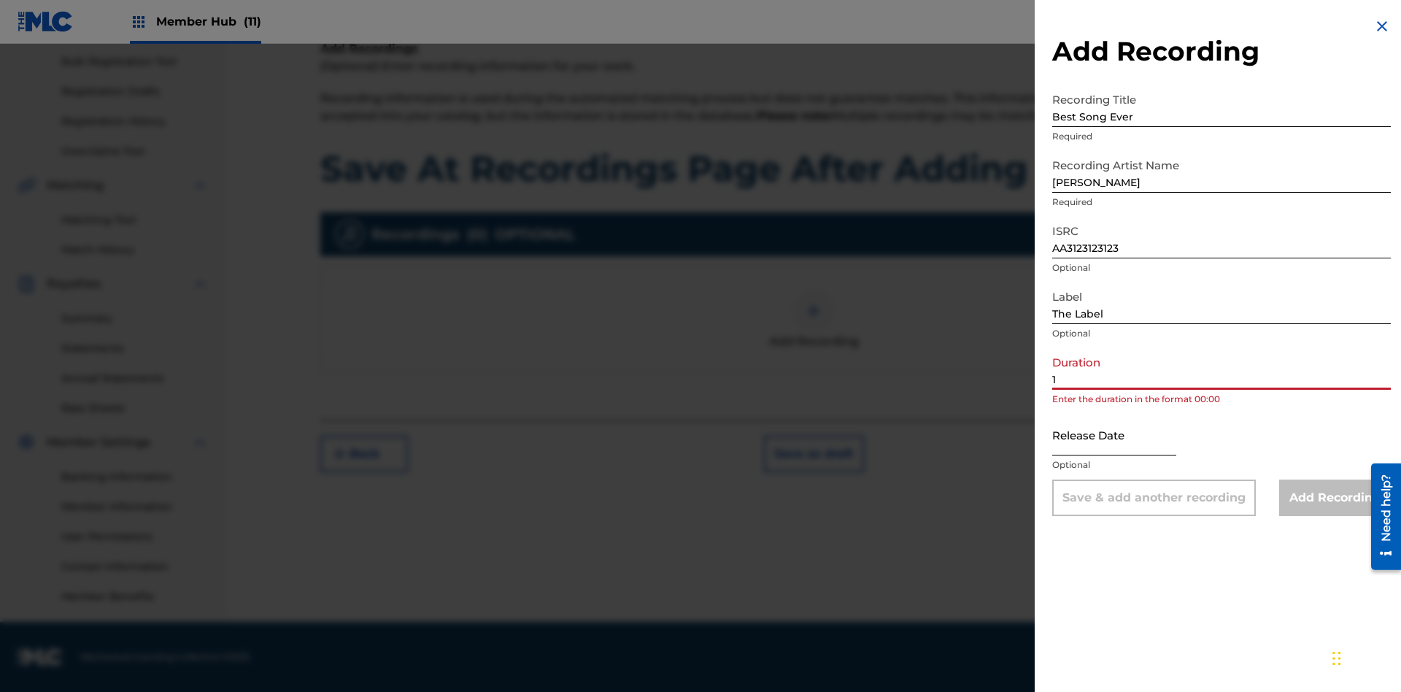
click at [1222, 369] on input "1" at bounding box center [1221, 369] width 339 height 42
click at [1126, 436] on input "text" at bounding box center [1114, 435] width 124 height 42
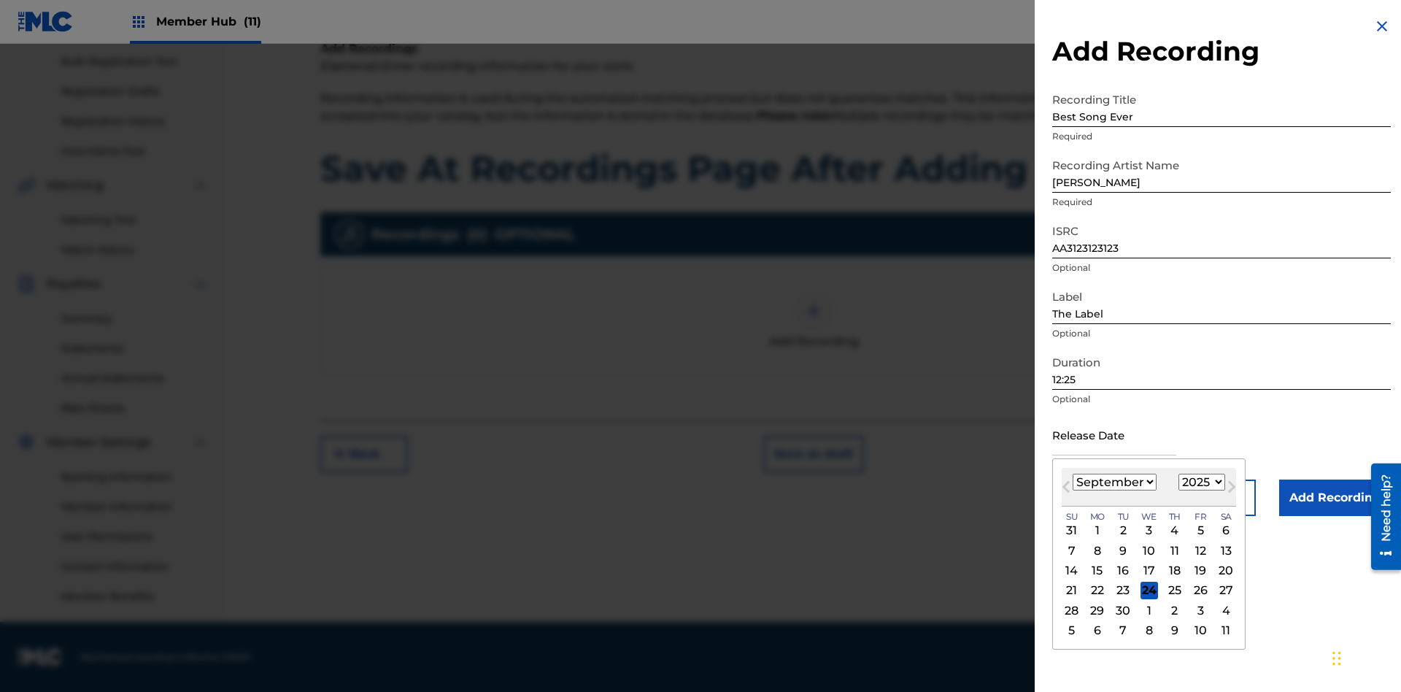
click at [1114, 482] on select "January February March April May June July August September October November De…" at bounding box center [1115, 482] width 84 height 17
click at [1200, 482] on select "1900 1901 1902 1903 1904 1905 1906 1907 1908 1909 1910 1911 1912 1913 1914 1915…" at bounding box center [1202, 482] width 47 height 17
click at [1173, 531] on div "1" at bounding box center [1175, 531] width 18 height 18
click at [1335, 498] on input "Add Recording" at bounding box center [1335, 497] width 112 height 36
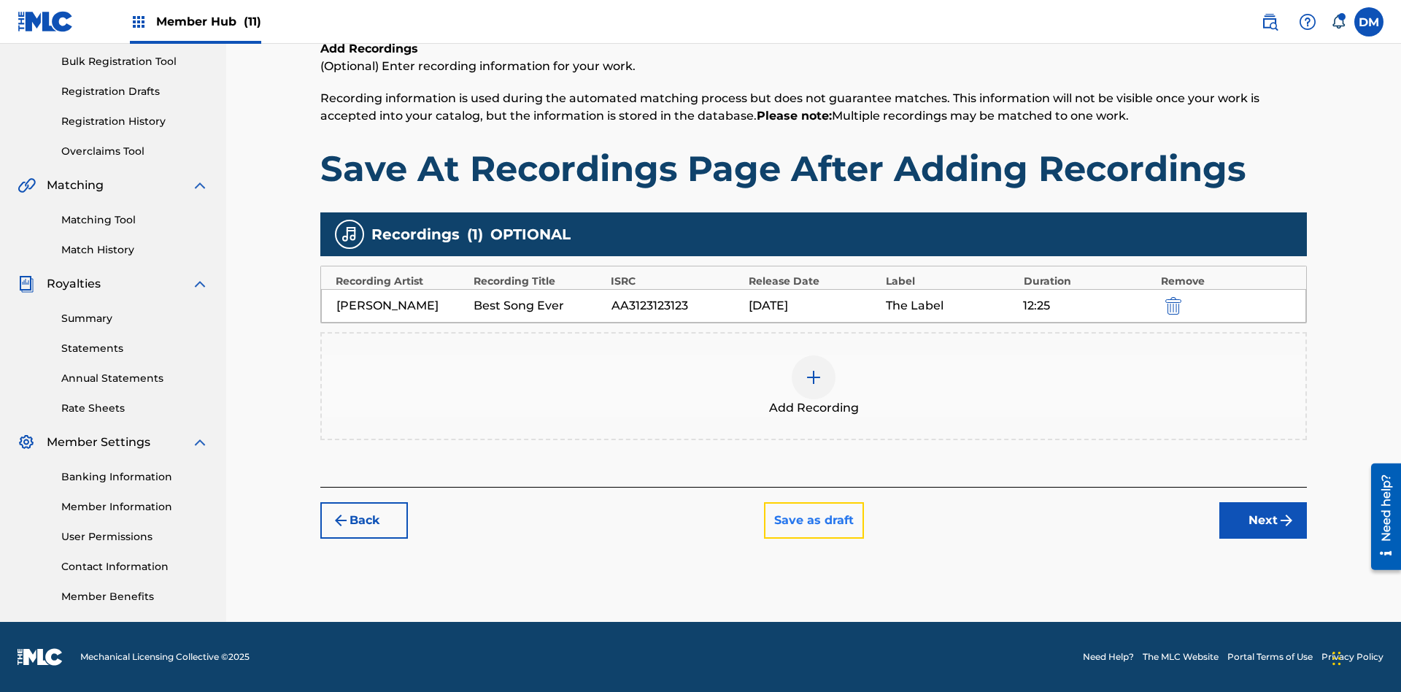
click at [813, 520] on button "Save as draft" at bounding box center [814, 520] width 100 height 36
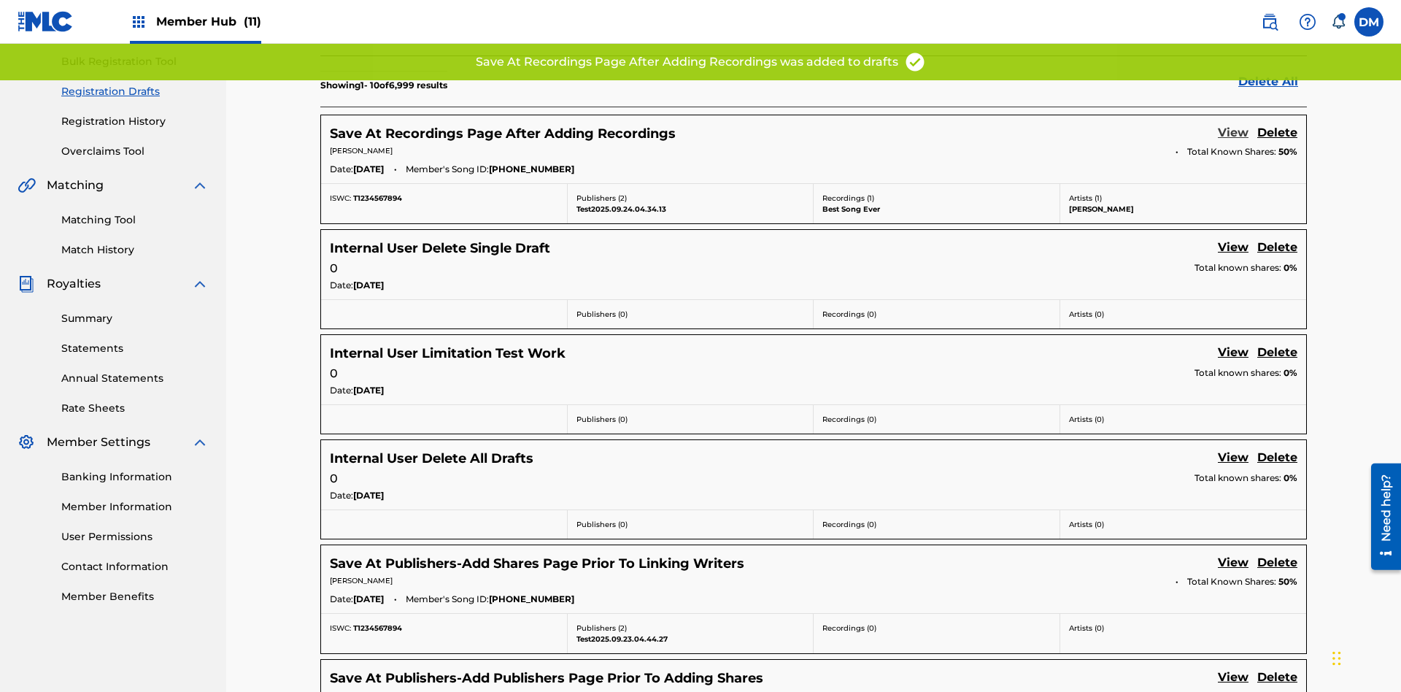
click at [1233, 124] on link "View" at bounding box center [1233, 134] width 31 height 20
